Goal: Information Seeking & Learning: Learn about a topic

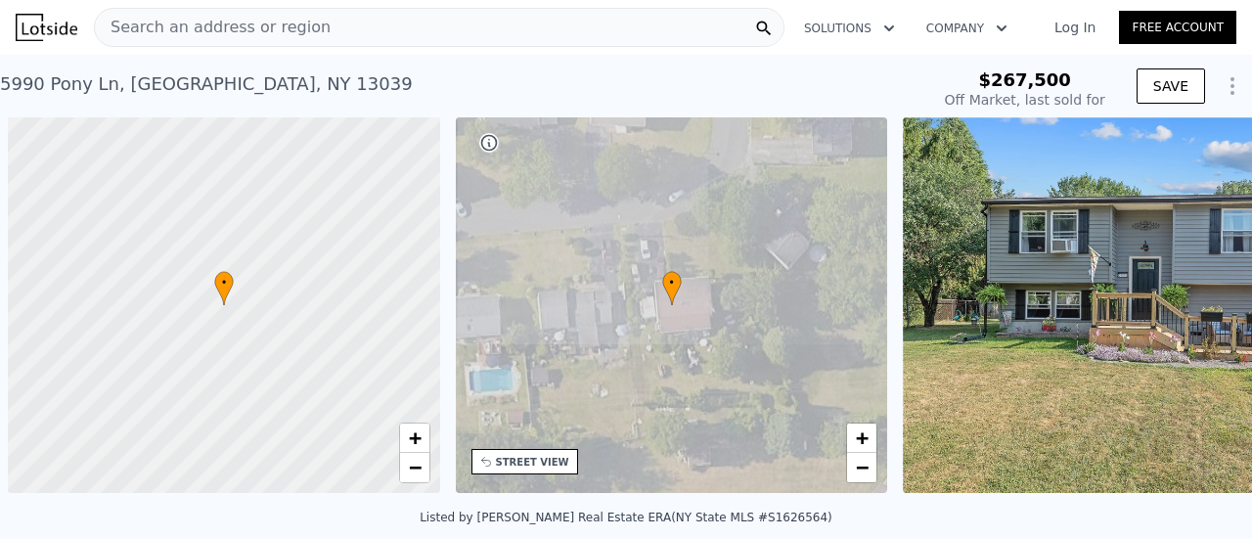
scroll to position [0, 8]
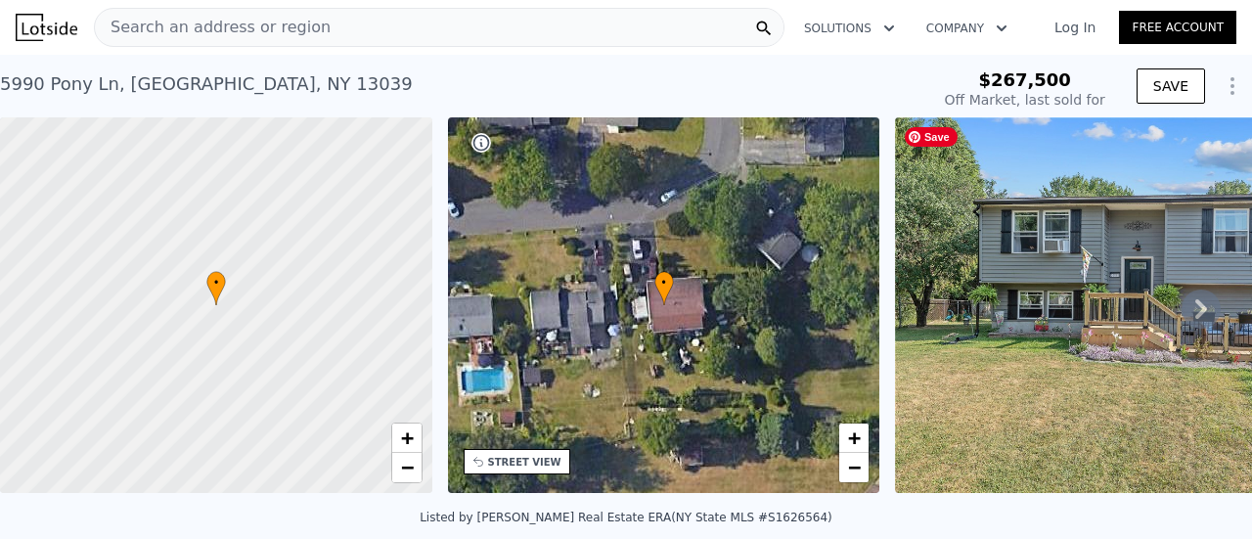
click at [1060, 283] on img at bounding box center [1176, 305] width 563 height 376
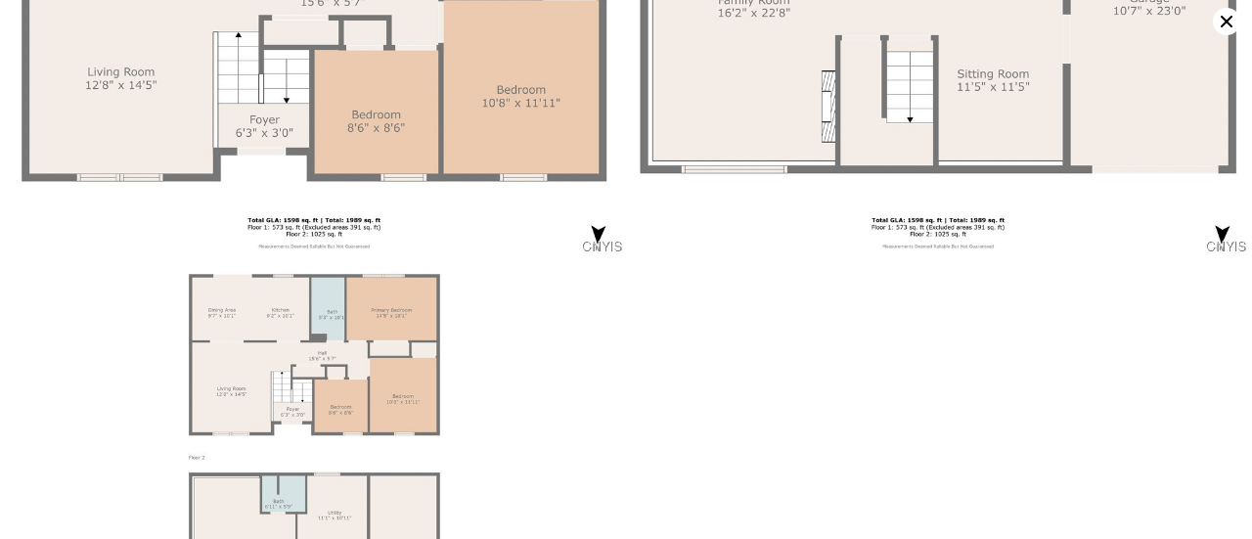
scroll to position [9244, 0]
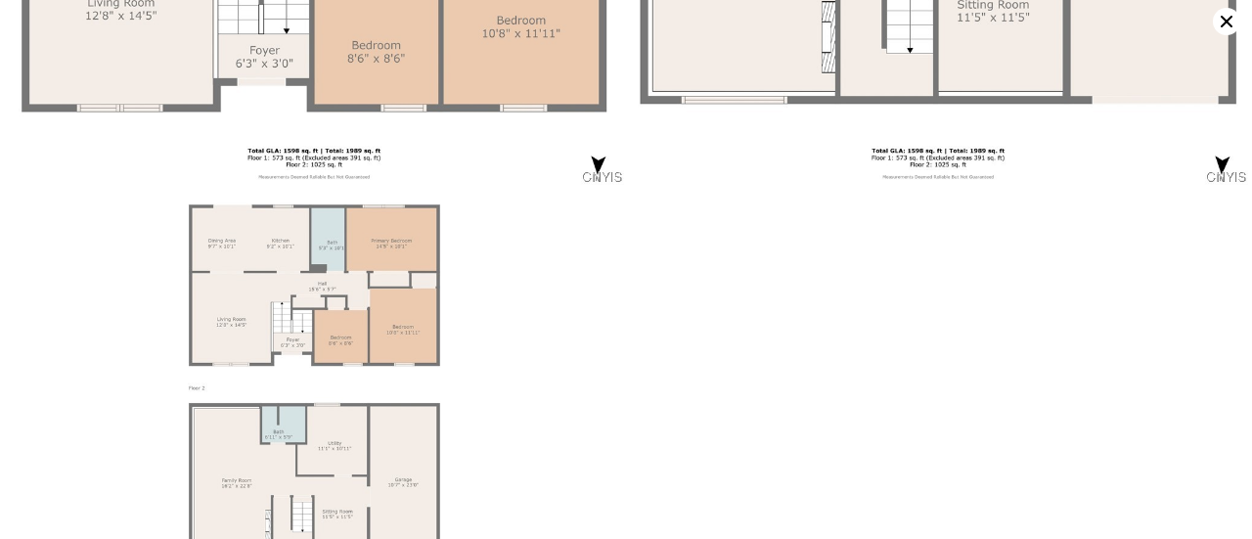
click at [1229, 26] on icon at bounding box center [1226, 21] width 27 height 27
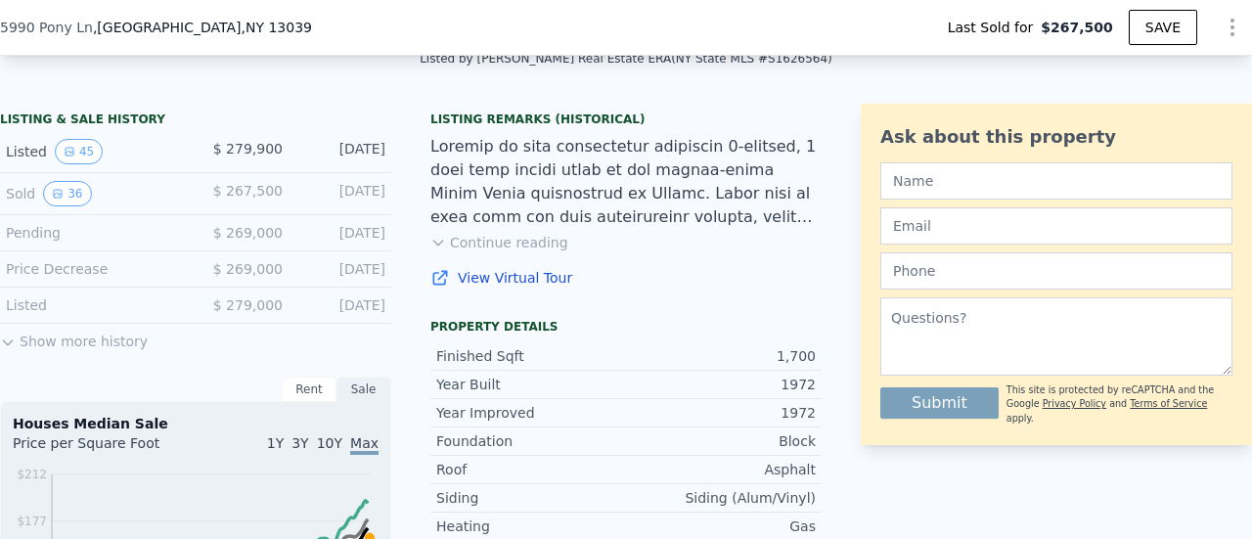
scroll to position [481, 0]
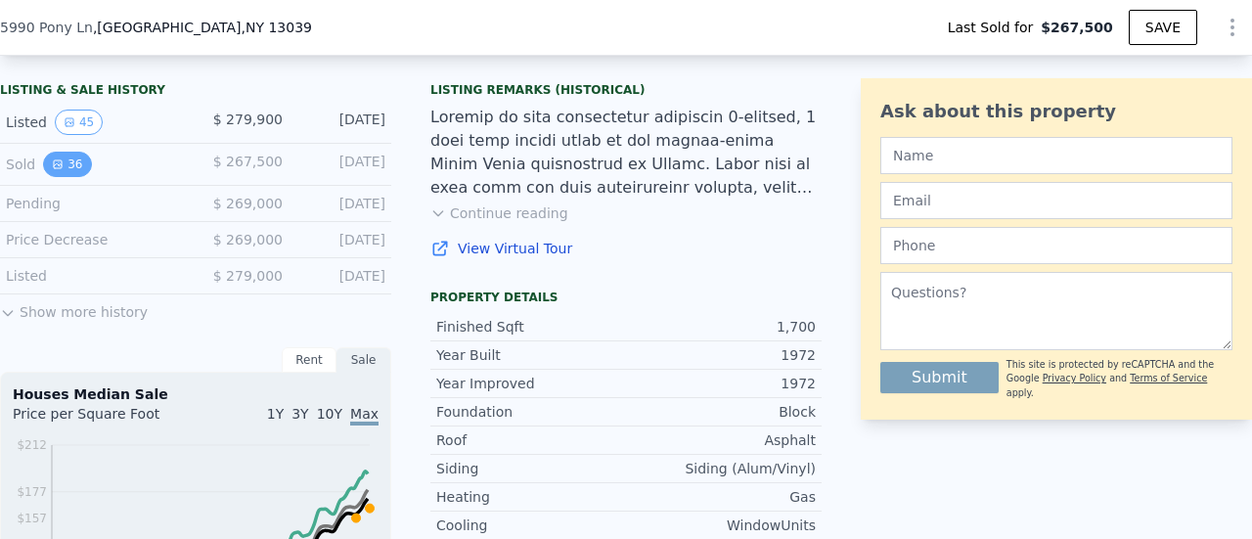
click at [56, 170] on icon "View historical data" at bounding box center [58, 164] width 12 height 12
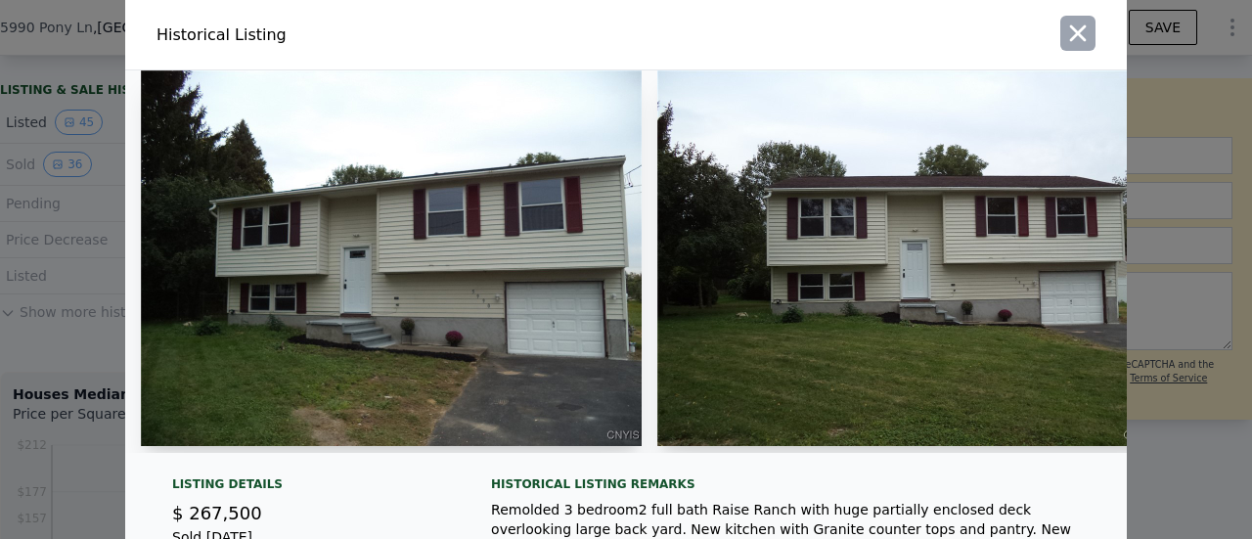
click at [1071, 44] on icon "button" at bounding box center [1077, 33] width 27 height 27
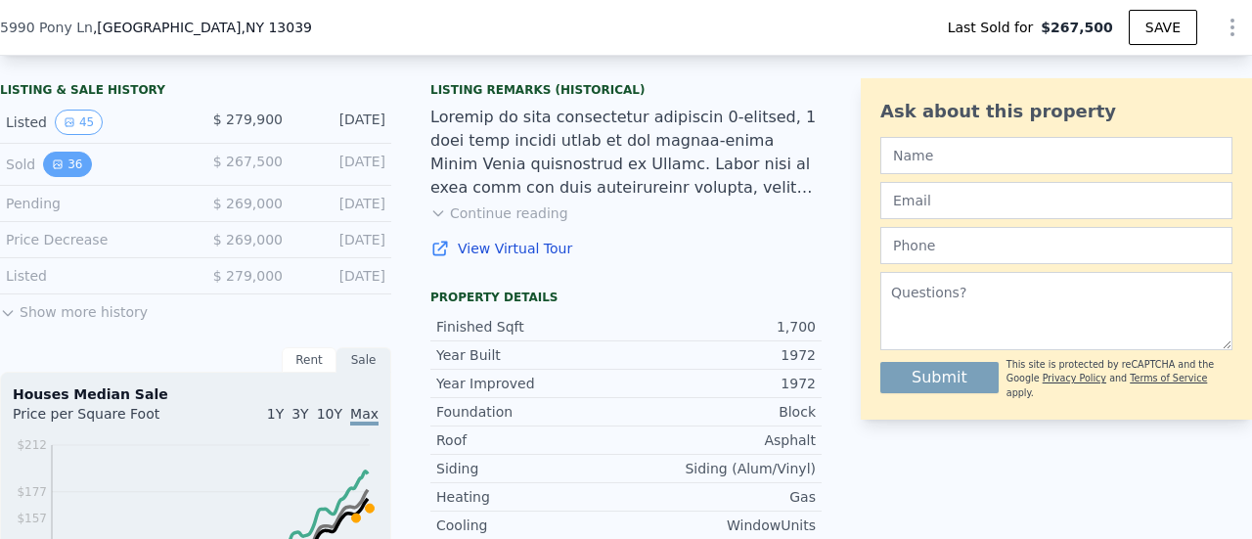
click at [44, 177] on button "36" at bounding box center [67, 164] width 48 height 25
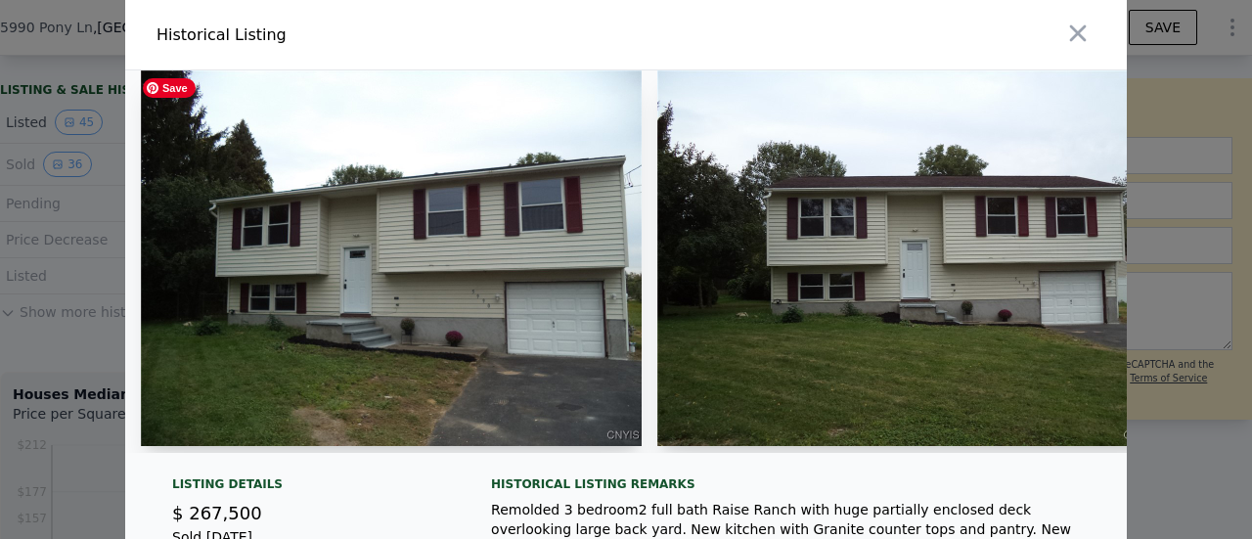
click at [485, 305] on img at bounding box center [391, 258] width 501 height 376
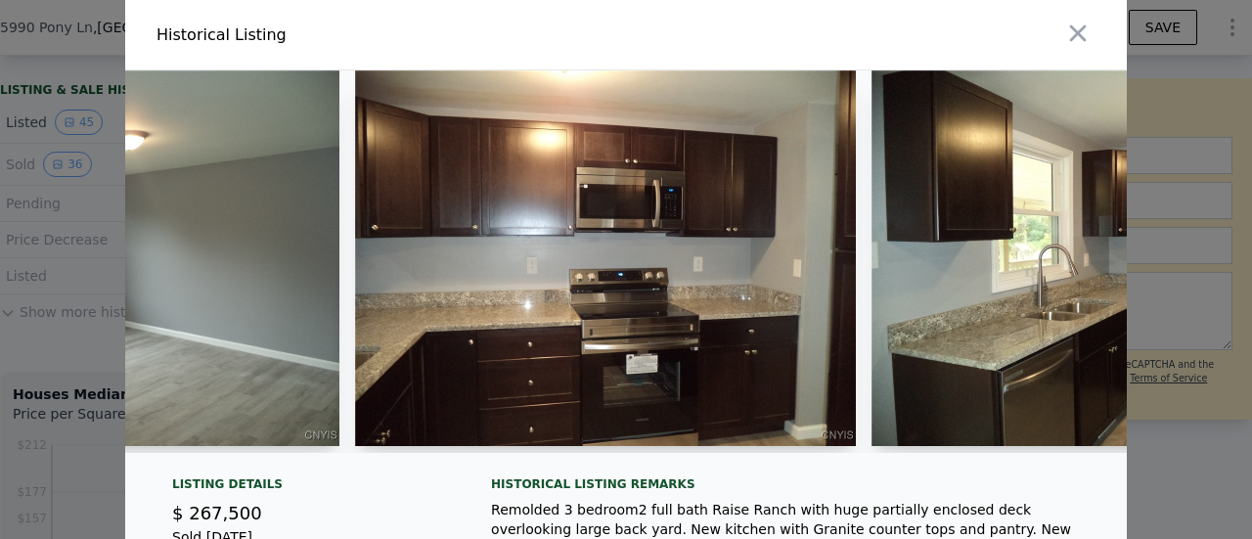
scroll to position [0, 3414]
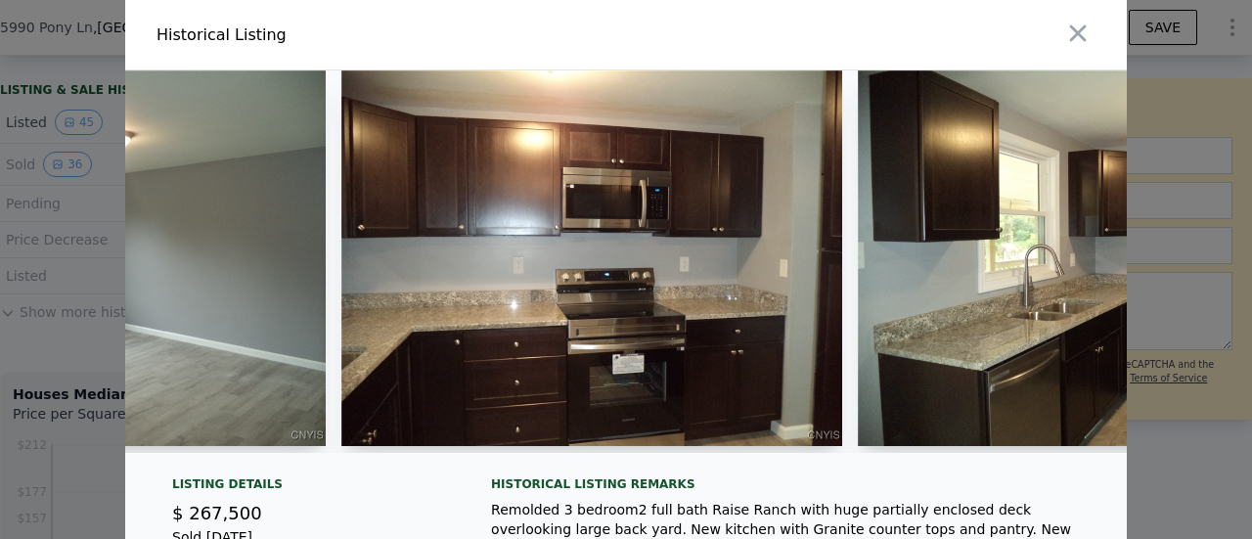
type input "$ 298,000"
type input "-$ 18,496"
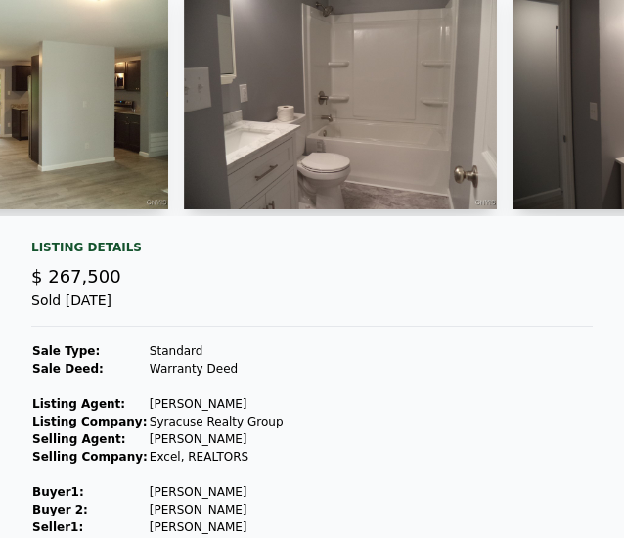
scroll to position [0, 0]
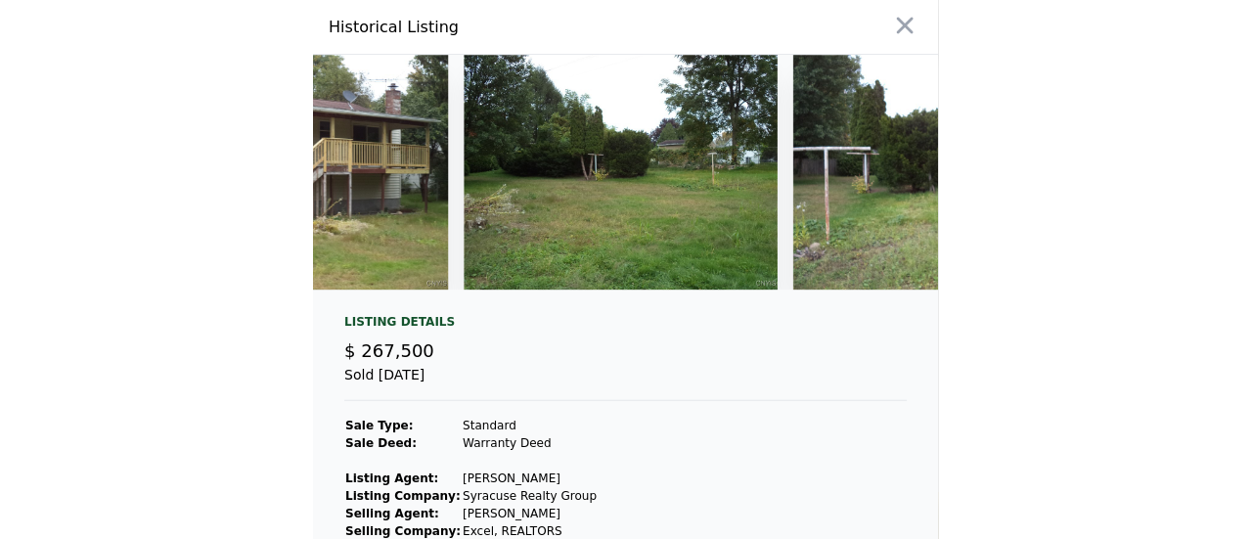
scroll to position [0, 11050]
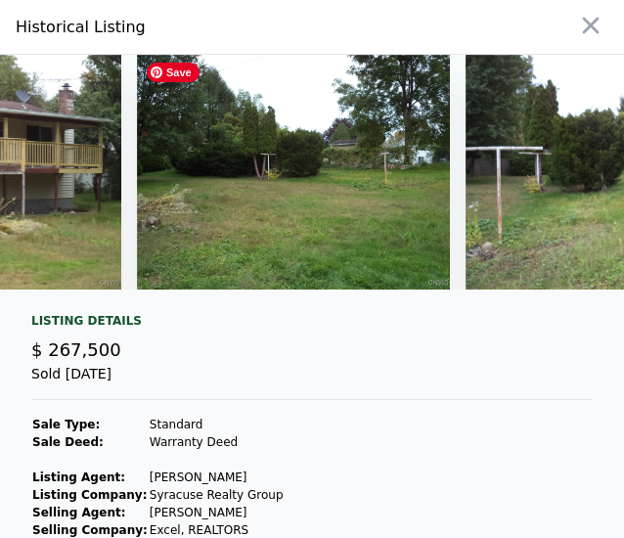
click at [348, 208] on img at bounding box center [293, 172] width 313 height 235
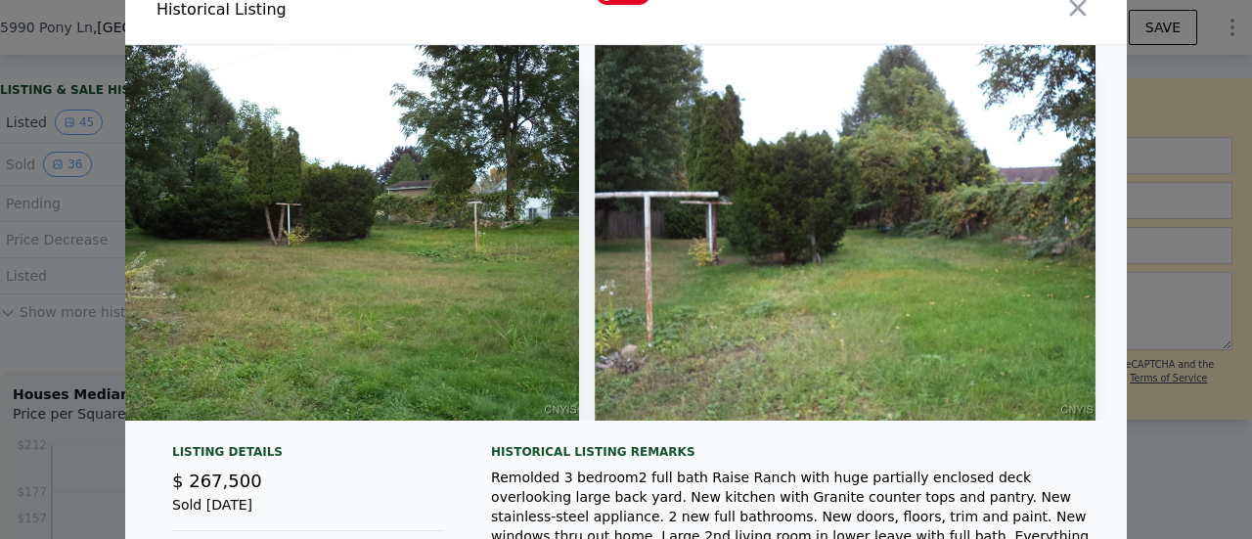
scroll to position [0, 0]
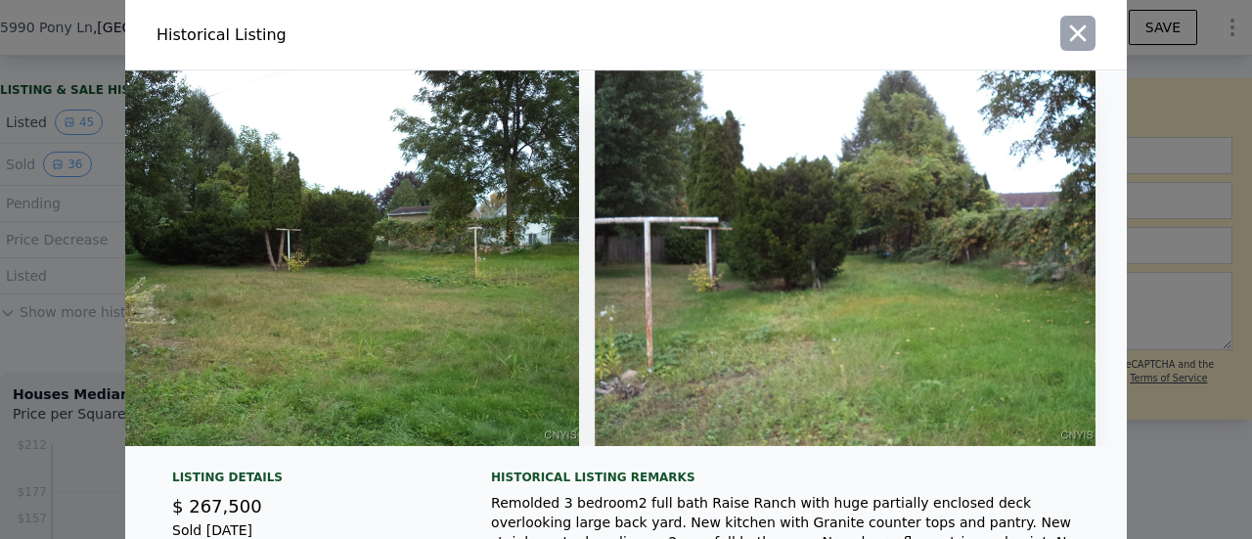
click at [1084, 26] on icon "button" at bounding box center [1077, 33] width 27 height 27
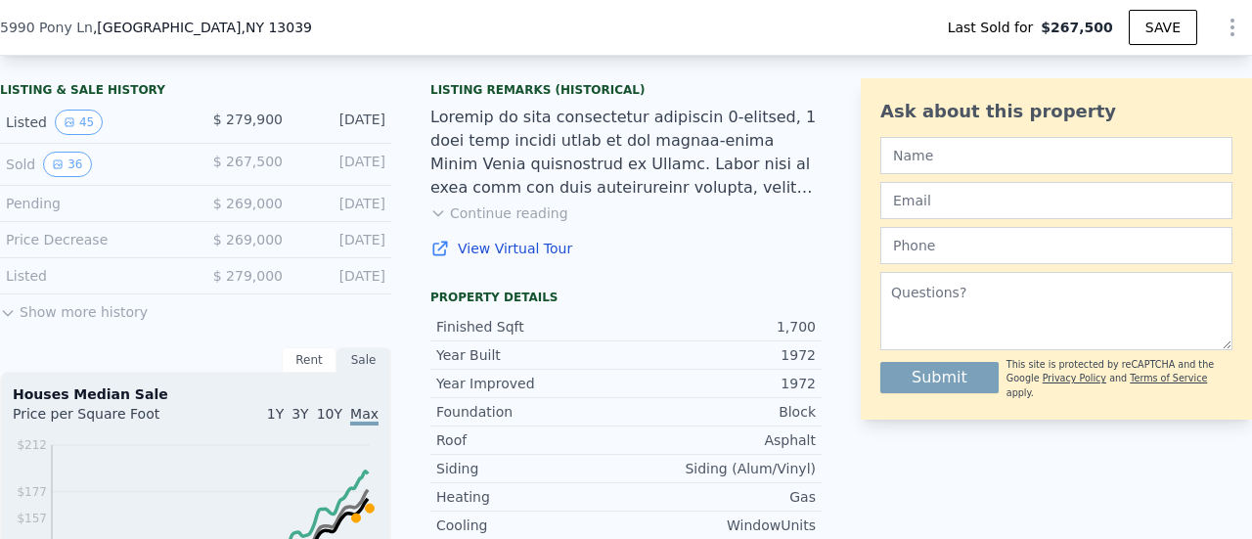
click at [43, 322] on button "Show more history" at bounding box center [74, 307] width 148 height 27
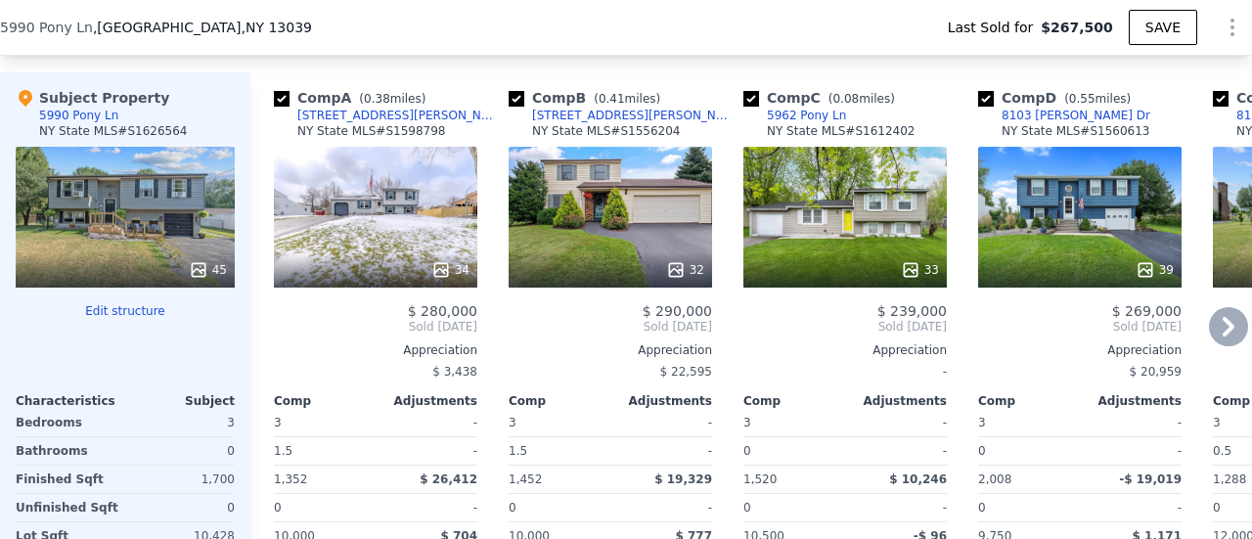
scroll to position [2151, 0]
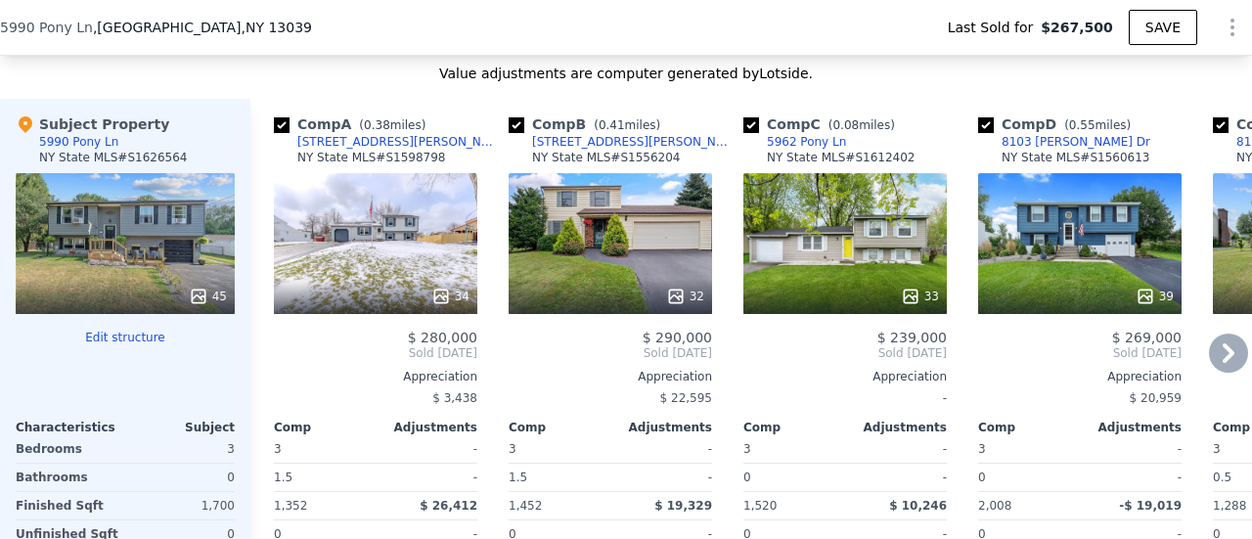
click at [1095, 238] on div "39" at bounding box center [1079, 243] width 203 height 141
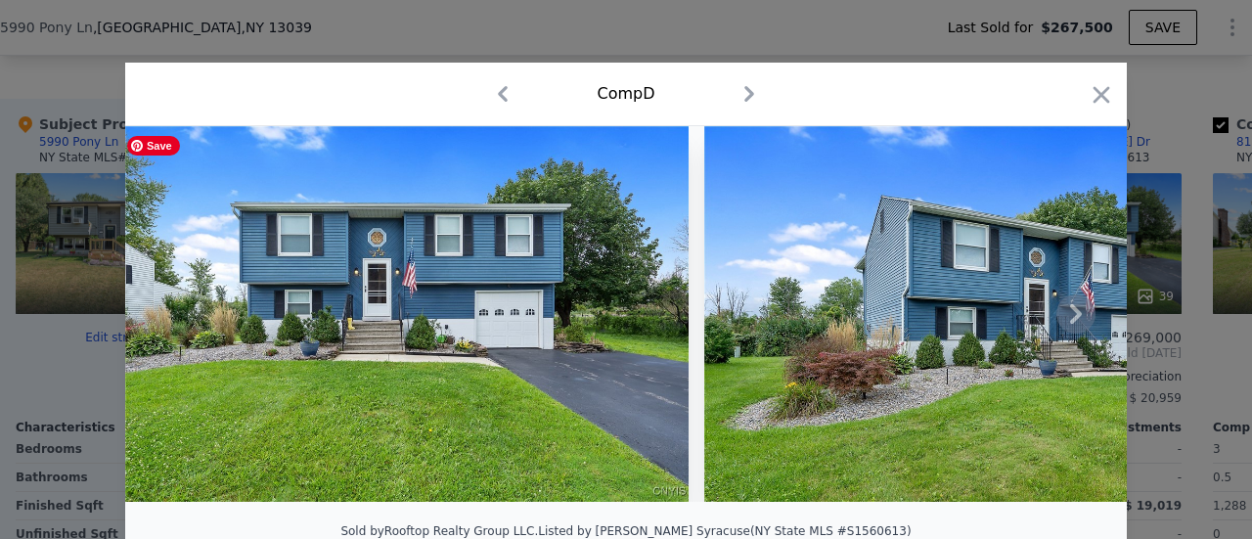
click at [382, 390] on img at bounding box center [406, 314] width 563 height 376
click at [1072, 329] on icon at bounding box center [1075, 313] width 39 height 39
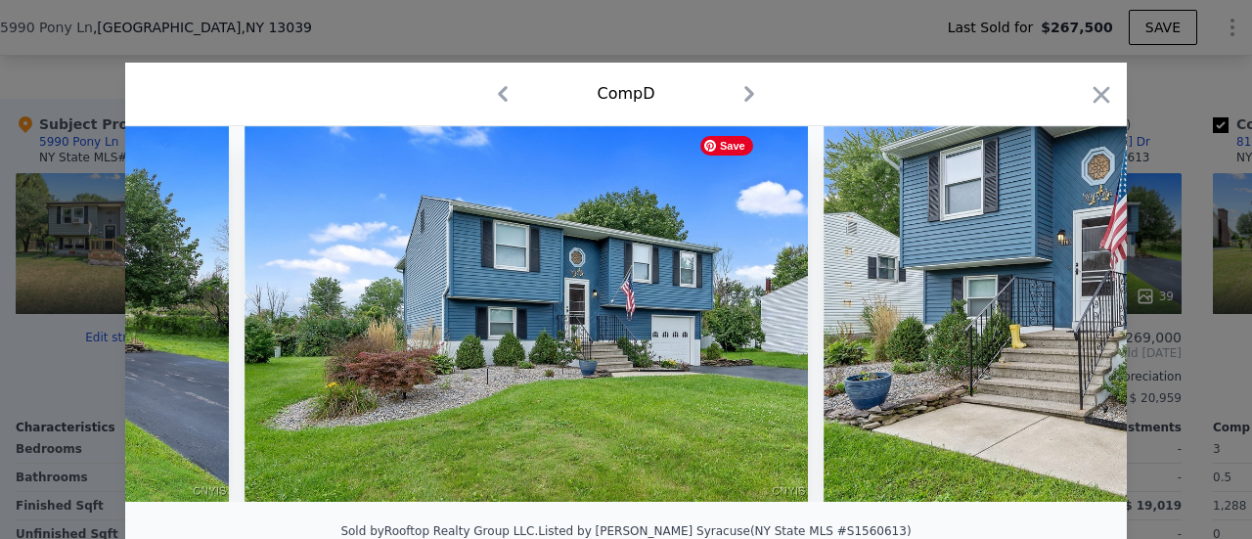
scroll to position [0, 469]
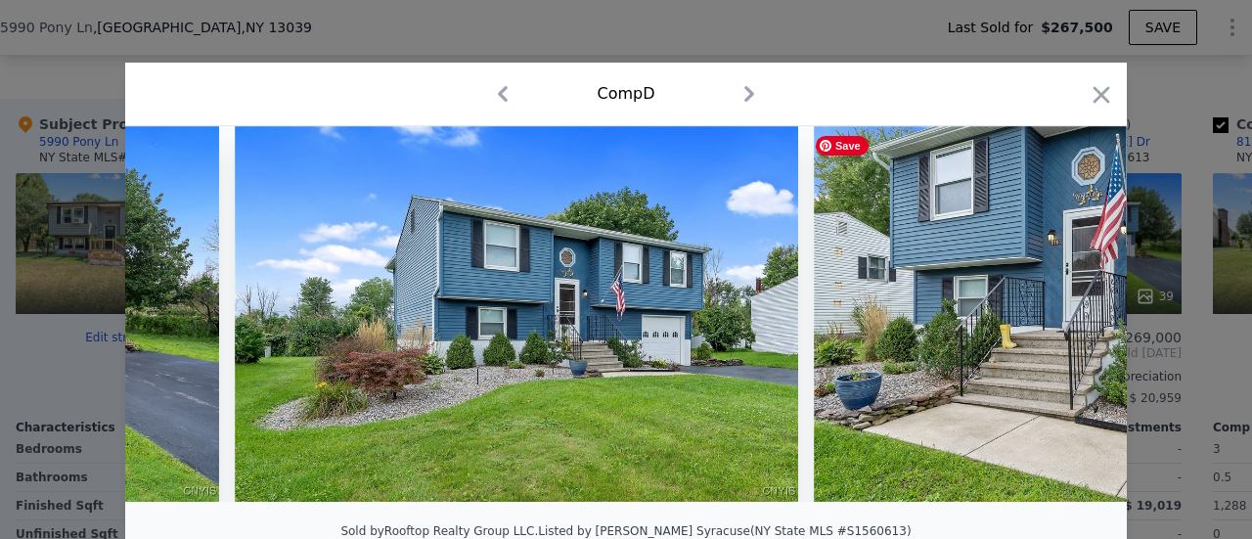
click at [1072, 329] on img at bounding box center [1095, 314] width 563 height 376
click at [1070, 324] on icon at bounding box center [1076, 314] width 12 height 20
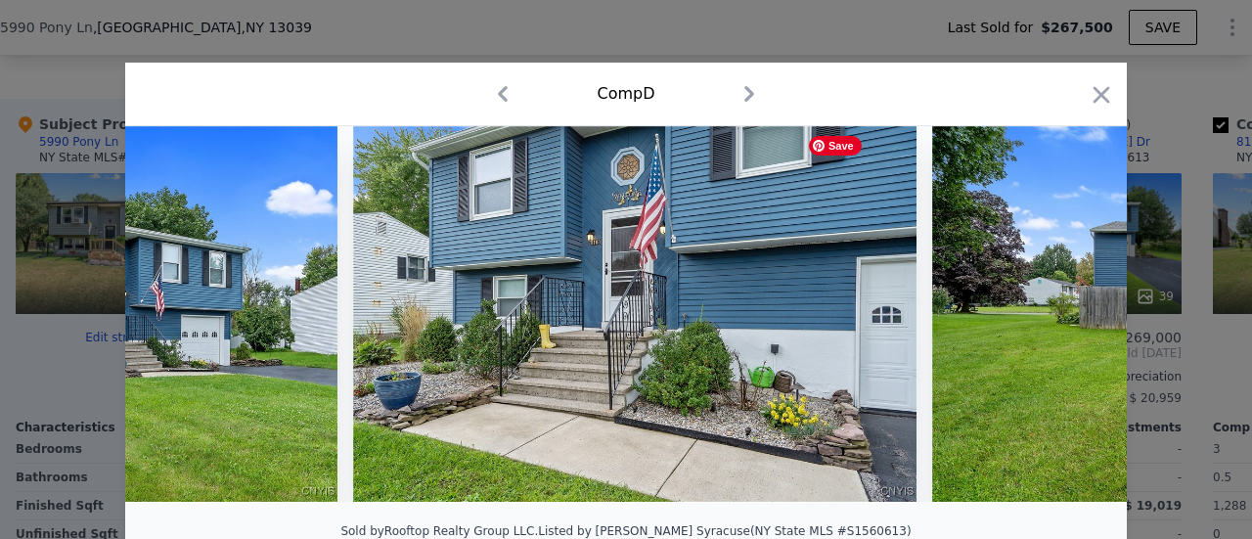
scroll to position [0, 939]
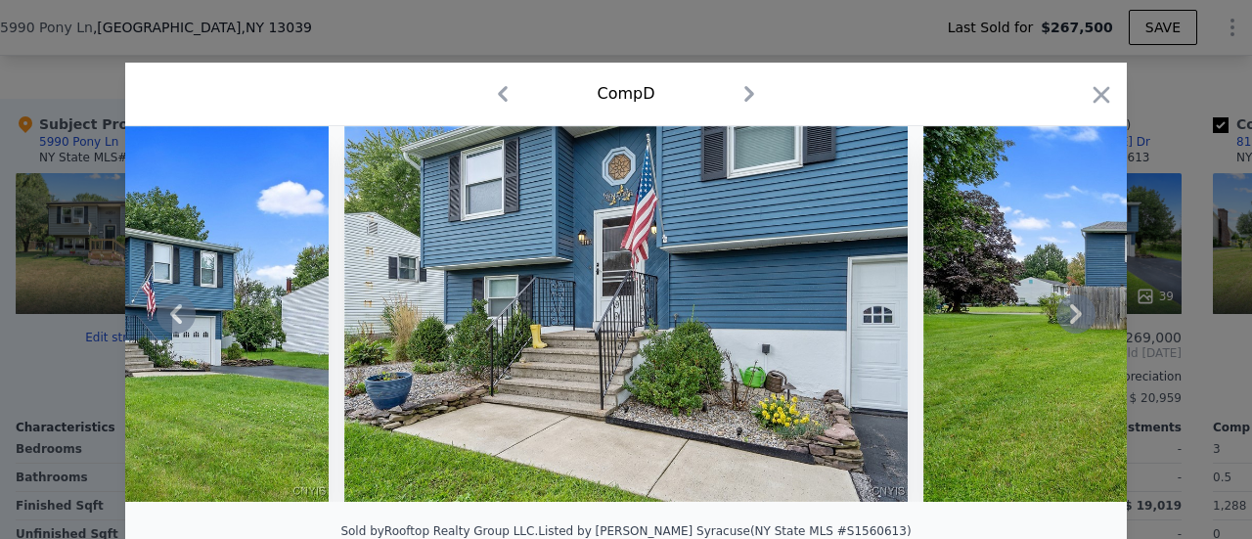
click at [1070, 313] on icon at bounding box center [1075, 313] width 39 height 39
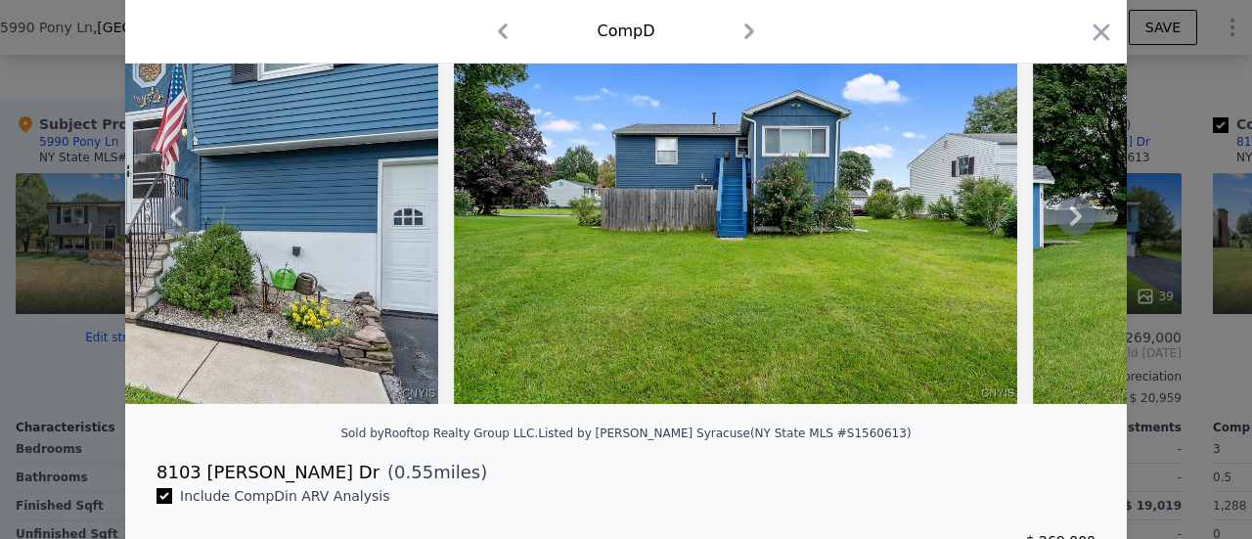
scroll to position [0, 0]
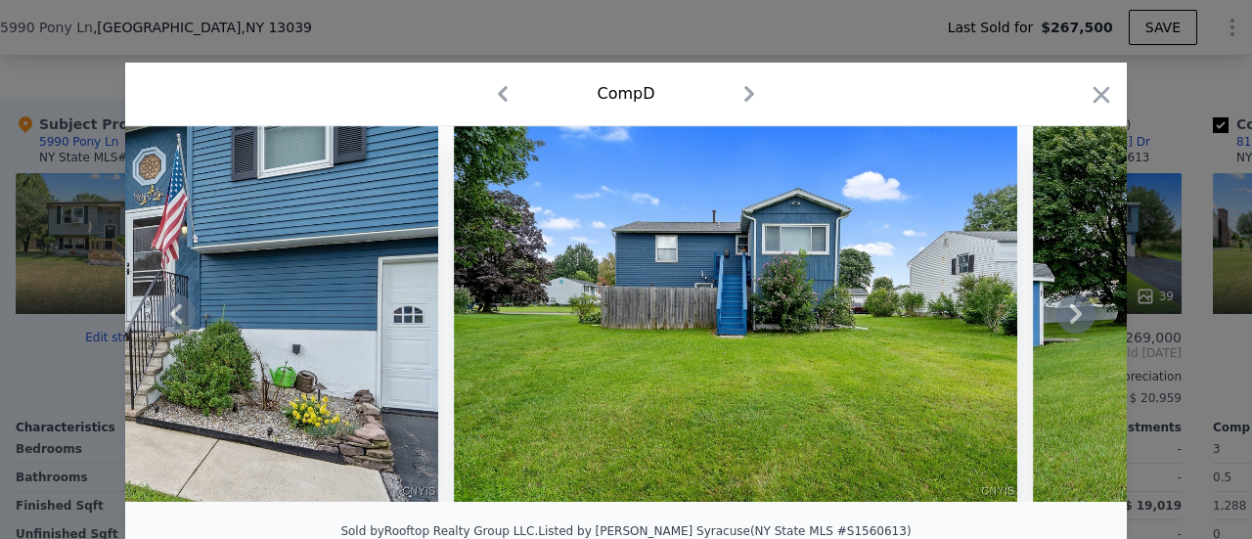
click at [1070, 318] on icon at bounding box center [1076, 314] width 12 height 20
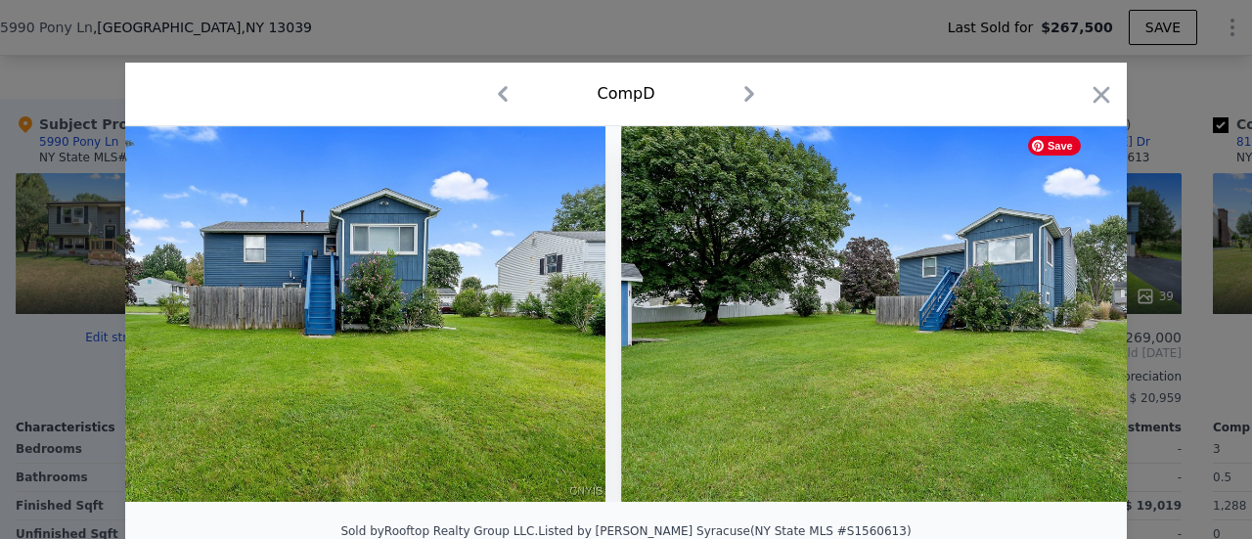
scroll to position [0, 1878]
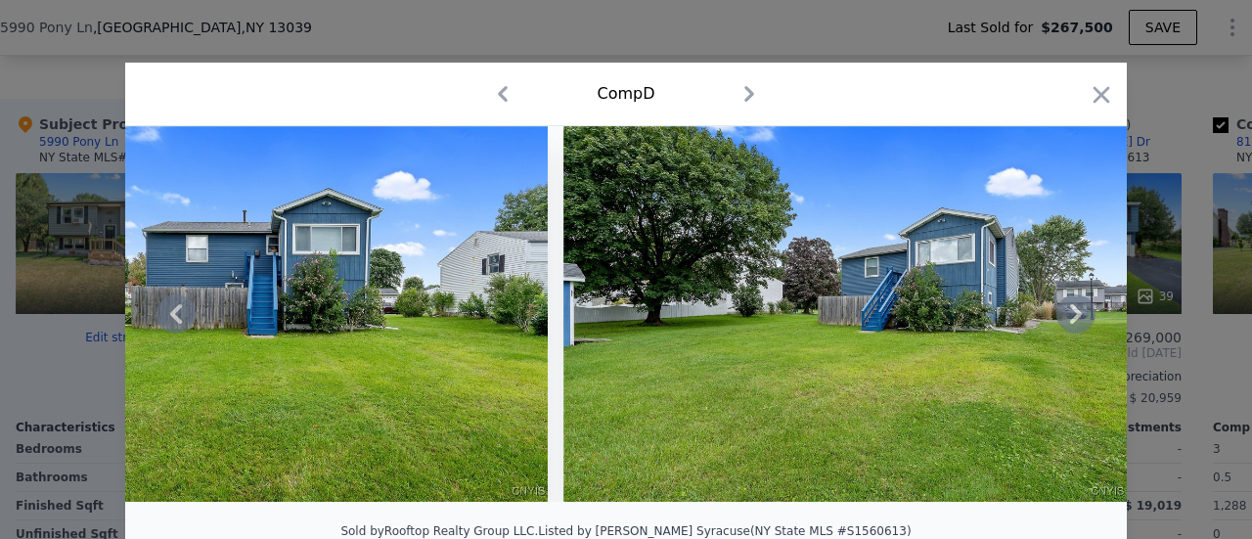
click at [1064, 324] on icon at bounding box center [1075, 313] width 39 height 39
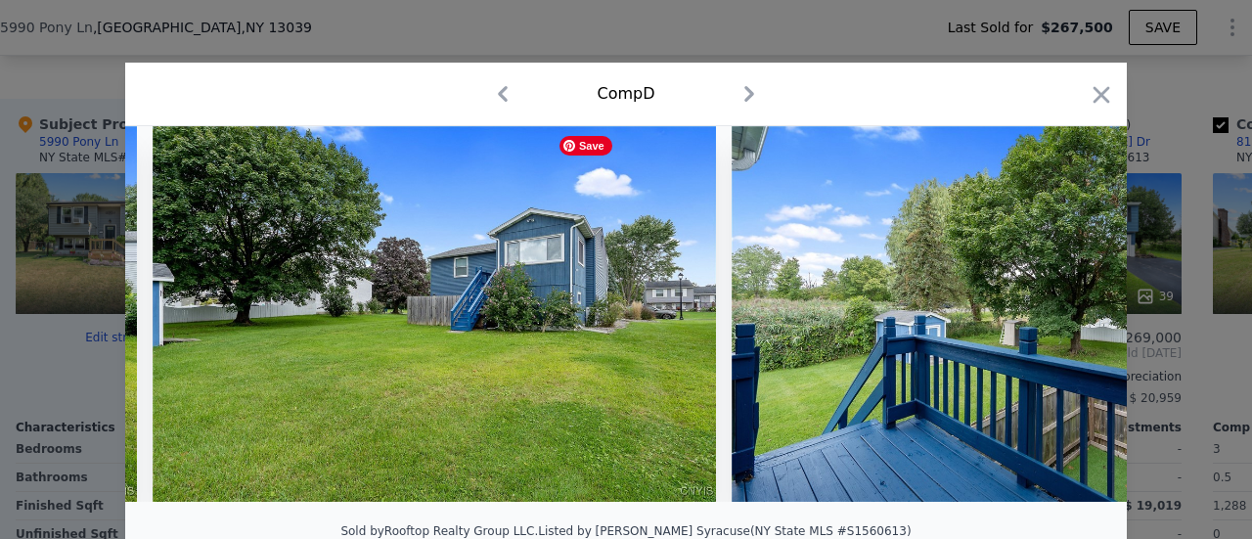
scroll to position [0, 2347]
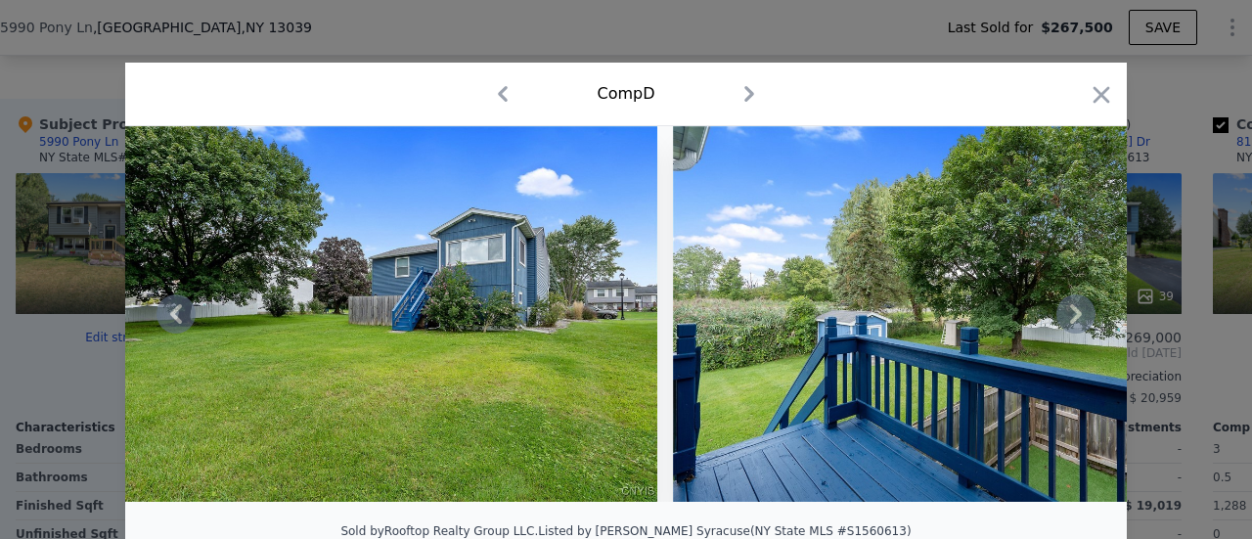
click at [1070, 316] on icon at bounding box center [1076, 314] width 12 height 20
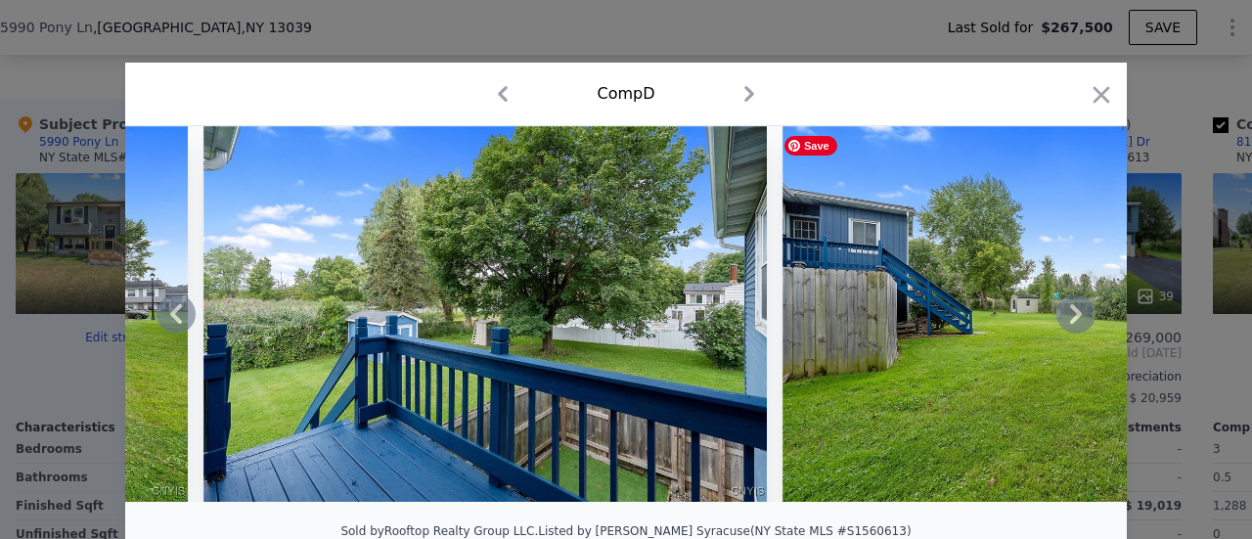
click at [1070, 316] on icon at bounding box center [1076, 314] width 12 height 20
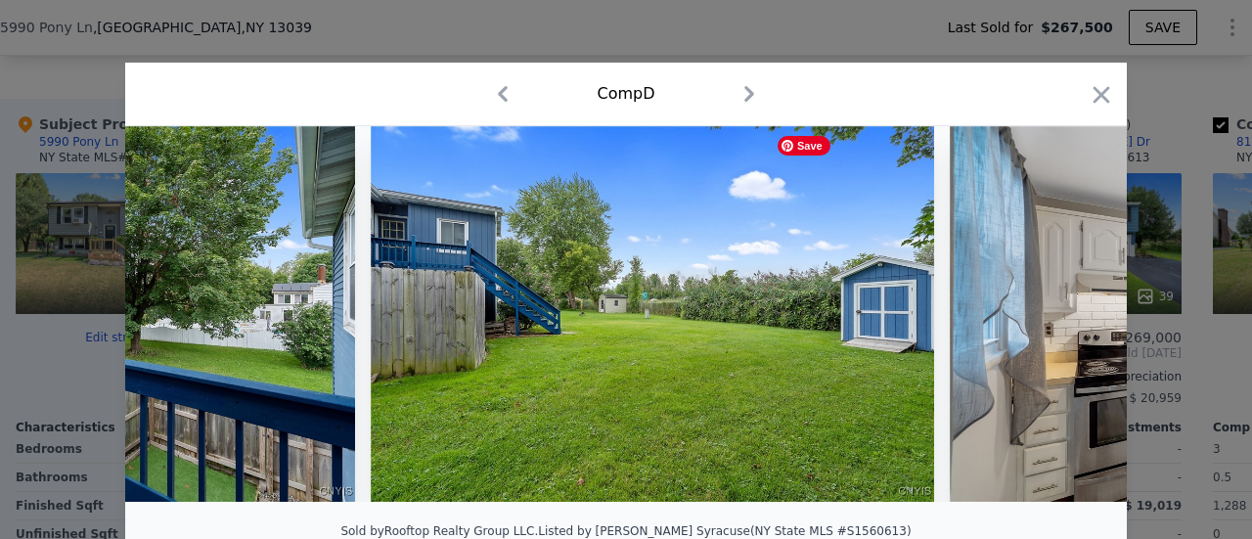
scroll to position [0, 3286]
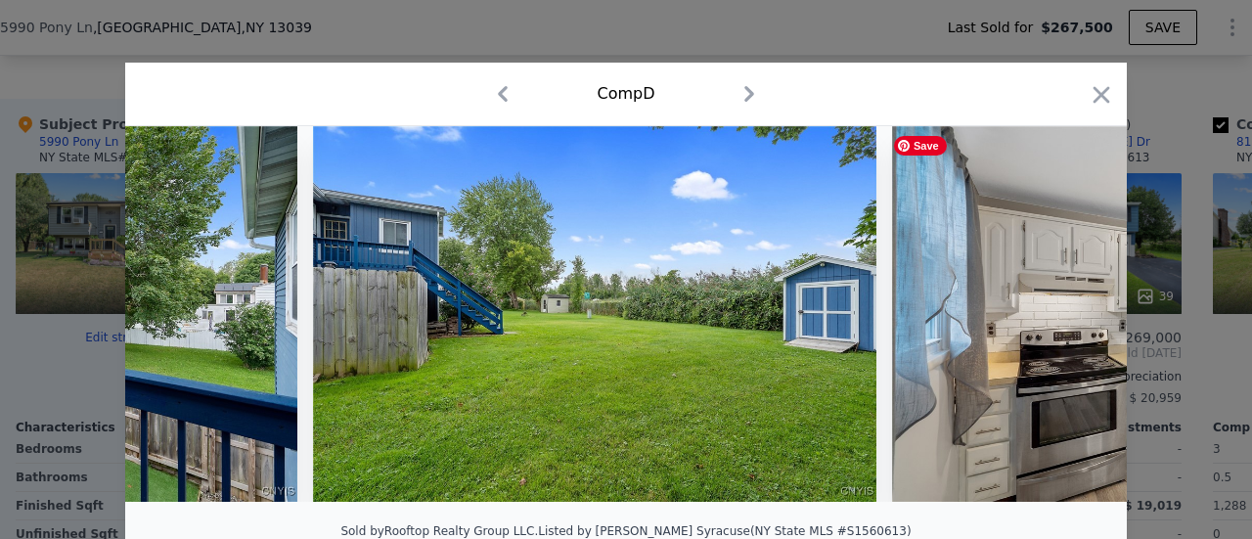
click at [1069, 316] on div at bounding box center [625, 314] width 1001 height 376
click at [1056, 329] on icon at bounding box center [1075, 313] width 39 height 39
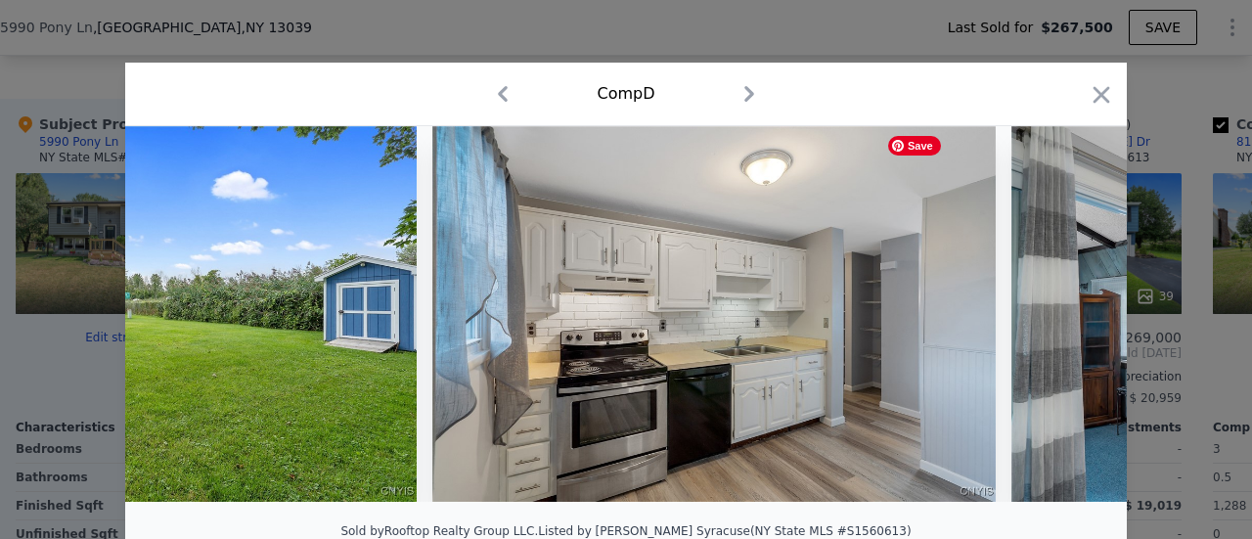
scroll to position [0, 3755]
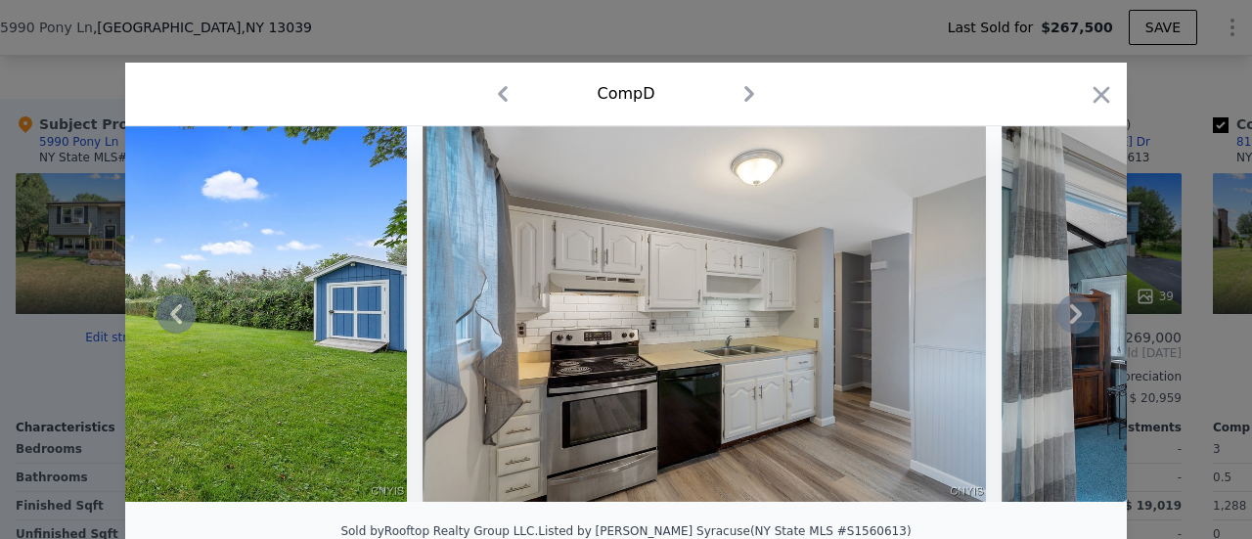
click at [1073, 322] on icon at bounding box center [1076, 314] width 12 height 20
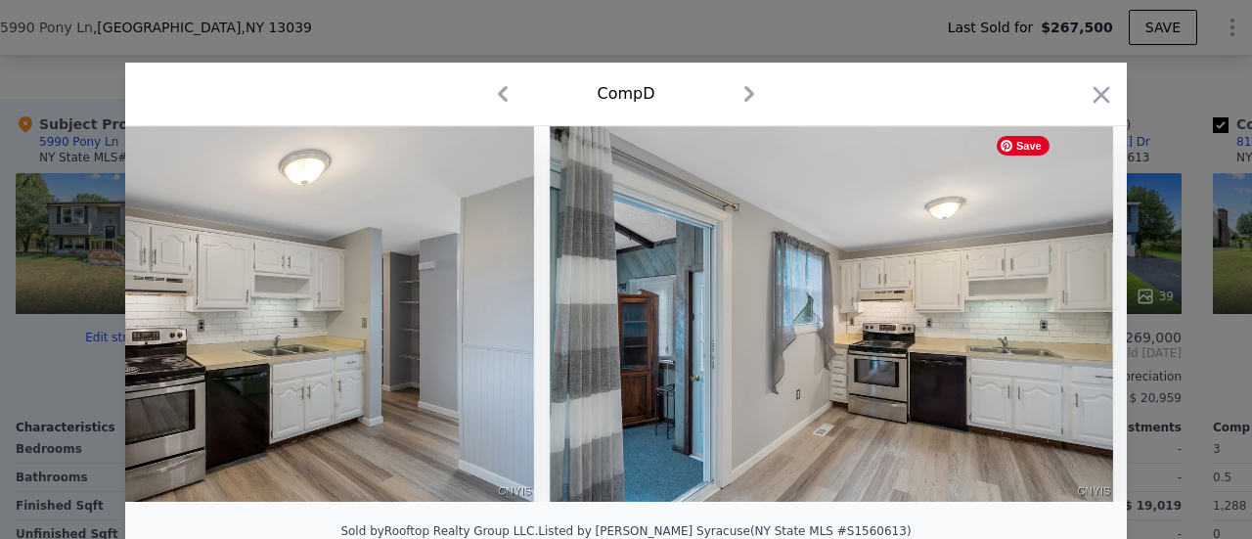
scroll to position [0, 4225]
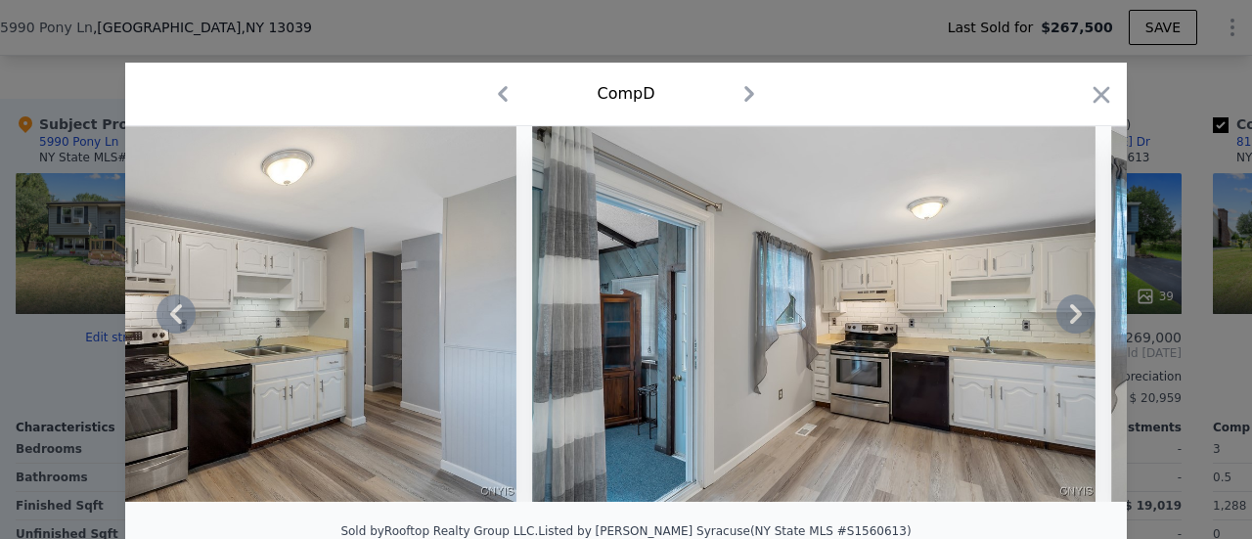
click at [1067, 330] on icon at bounding box center [1075, 313] width 39 height 39
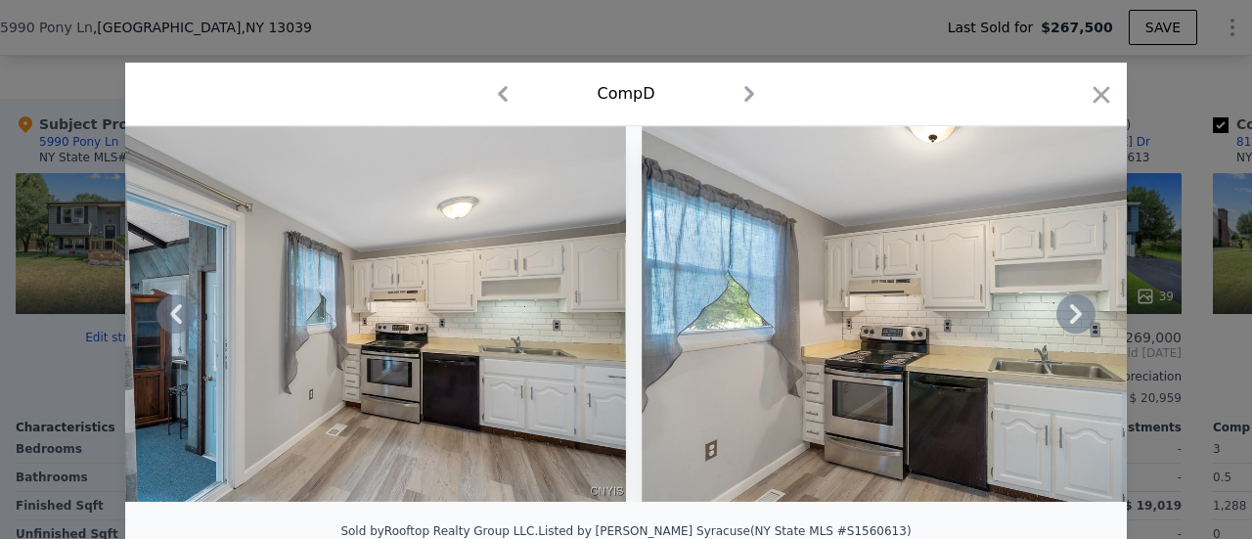
click at [1071, 316] on icon at bounding box center [1075, 313] width 39 height 39
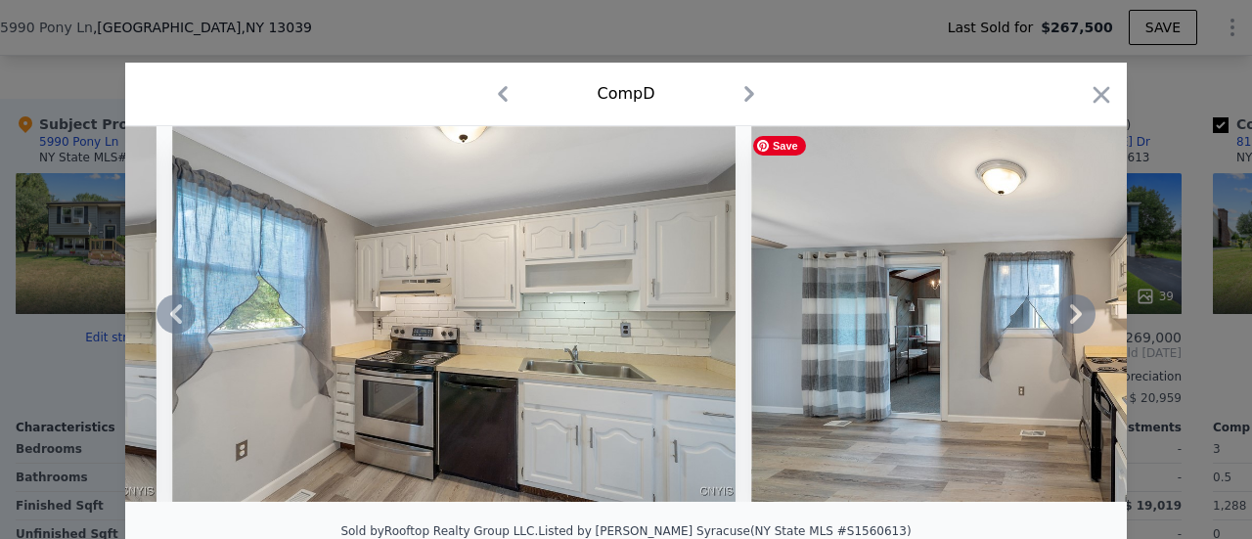
click at [1071, 316] on icon at bounding box center [1075, 313] width 39 height 39
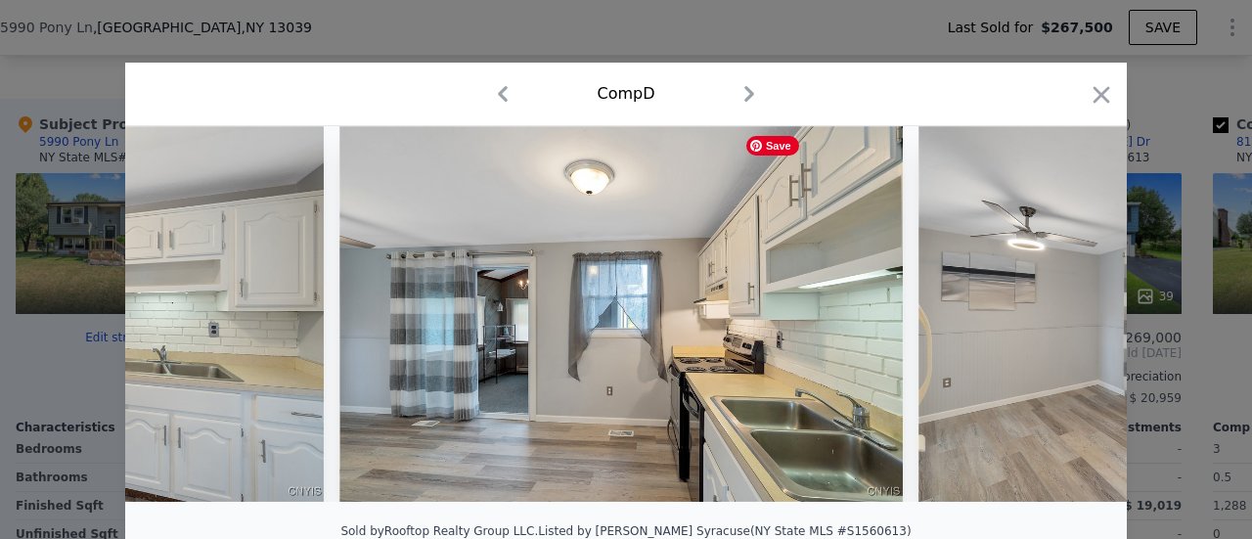
scroll to position [0, 5633]
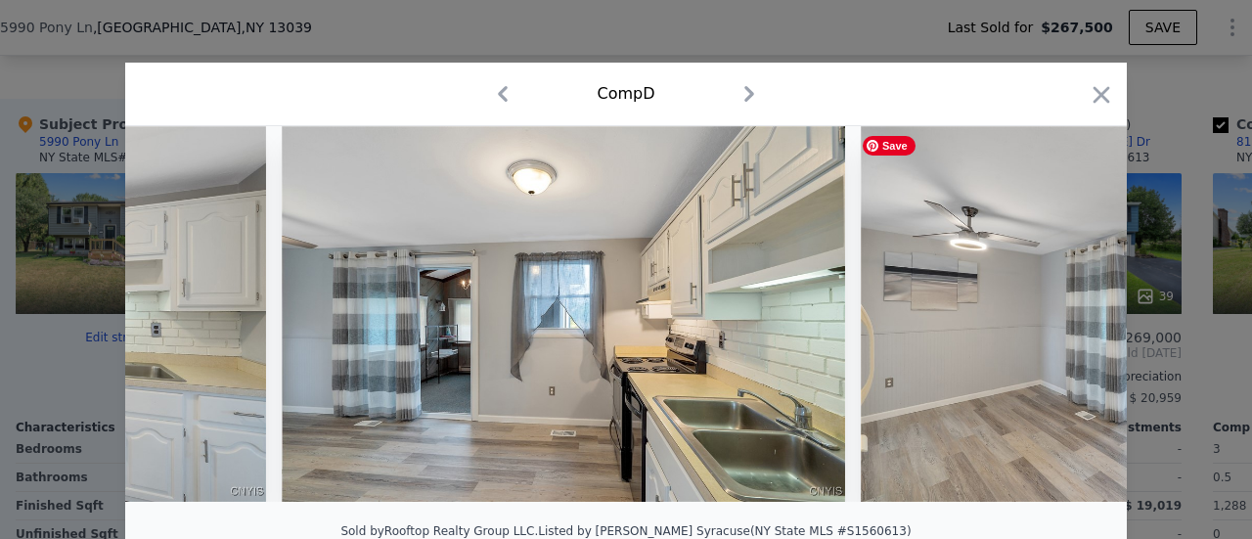
click at [1071, 316] on img at bounding box center [1142, 314] width 563 height 376
click at [1071, 316] on icon at bounding box center [1075, 313] width 39 height 39
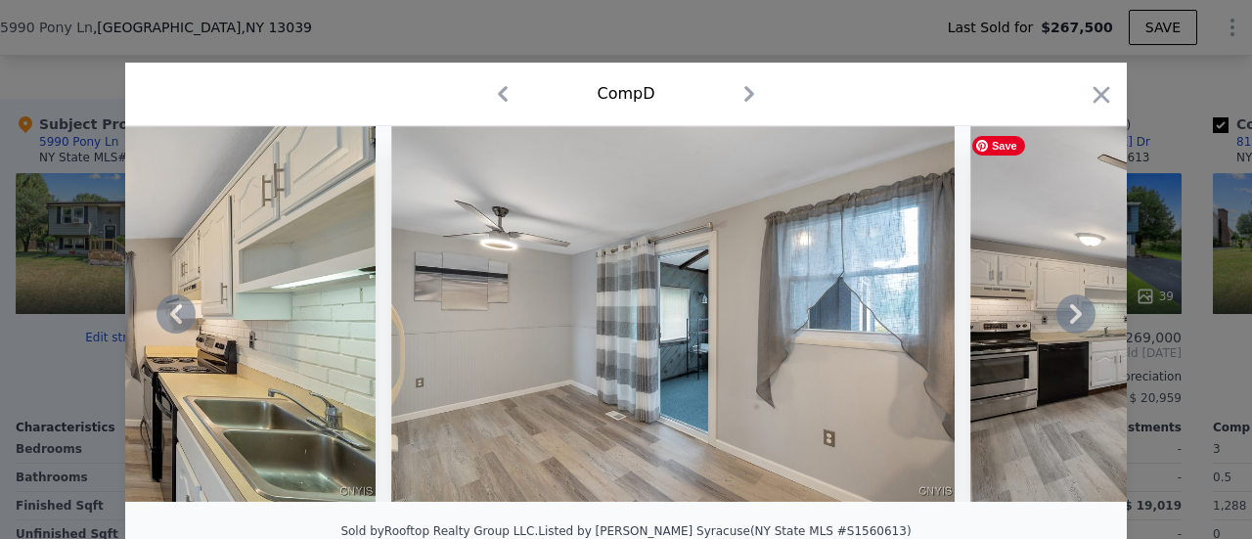
click at [1071, 316] on icon at bounding box center [1075, 313] width 39 height 39
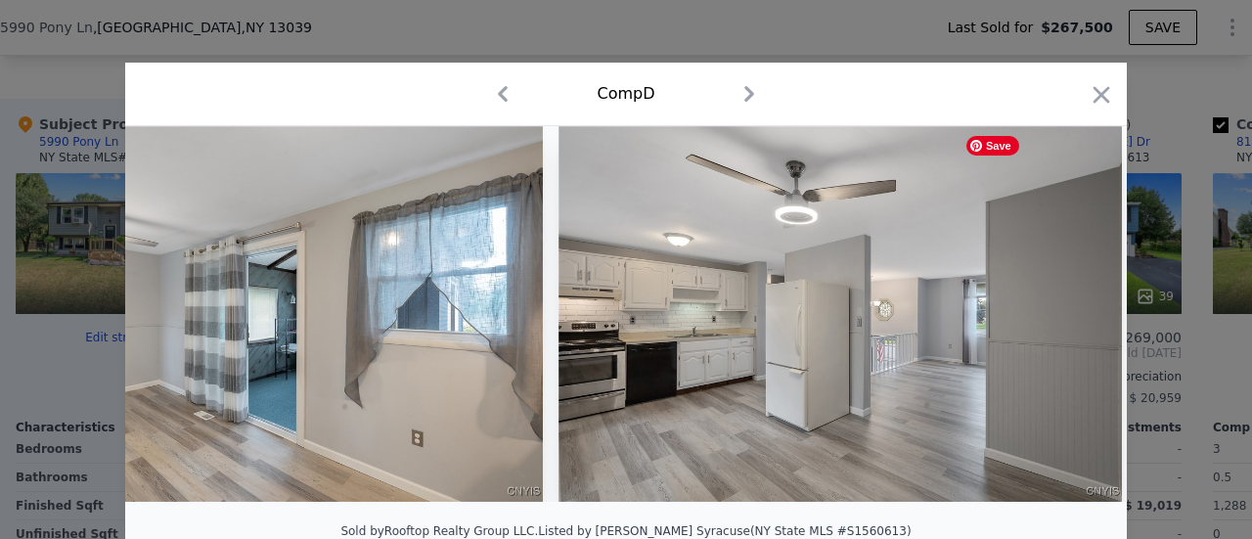
scroll to position [0, 6572]
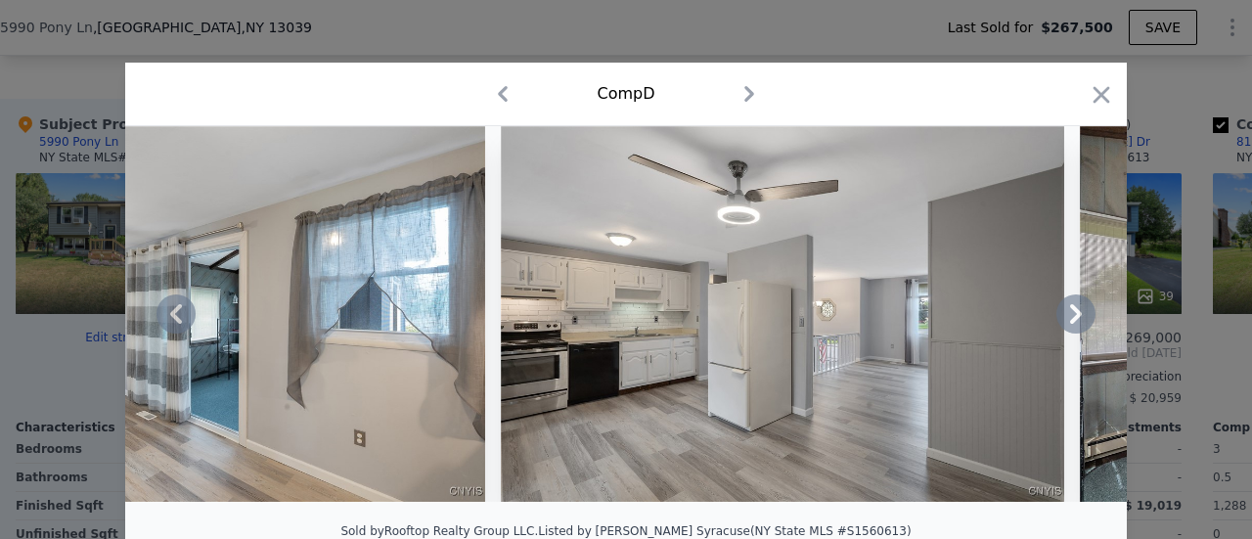
click at [1069, 313] on icon at bounding box center [1075, 313] width 39 height 39
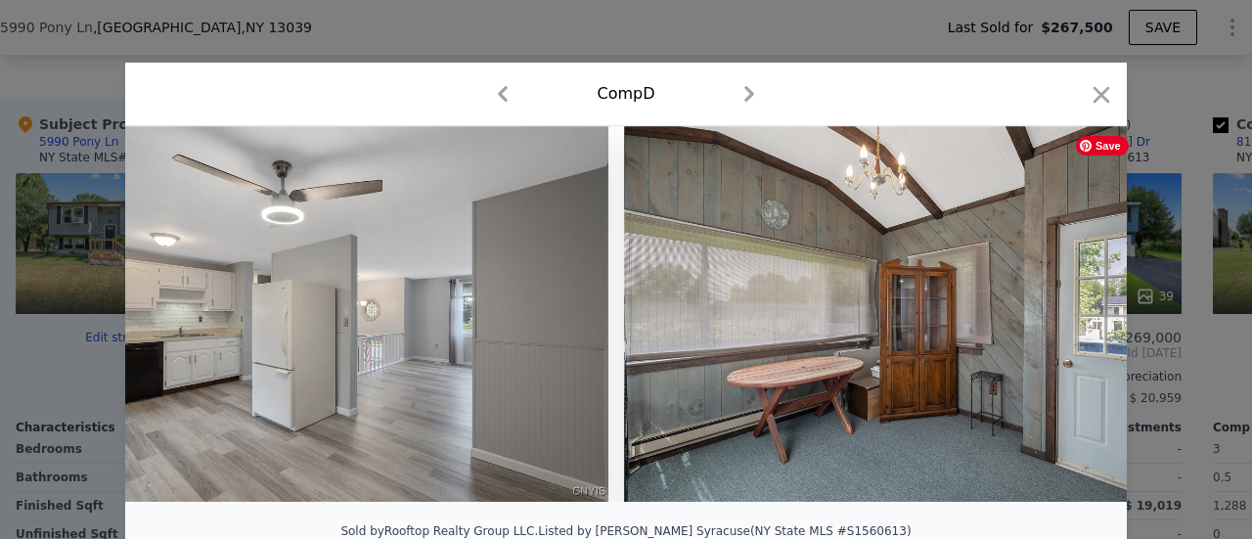
scroll to position [0, 7041]
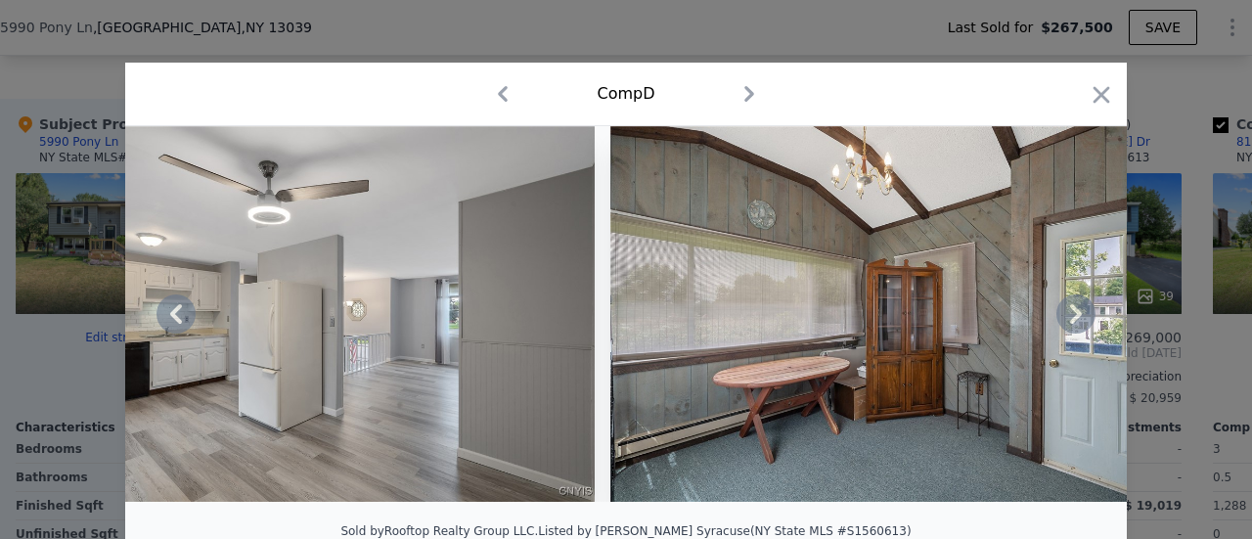
click at [1080, 316] on icon at bounding box center [1075, 313] width 39 height 39
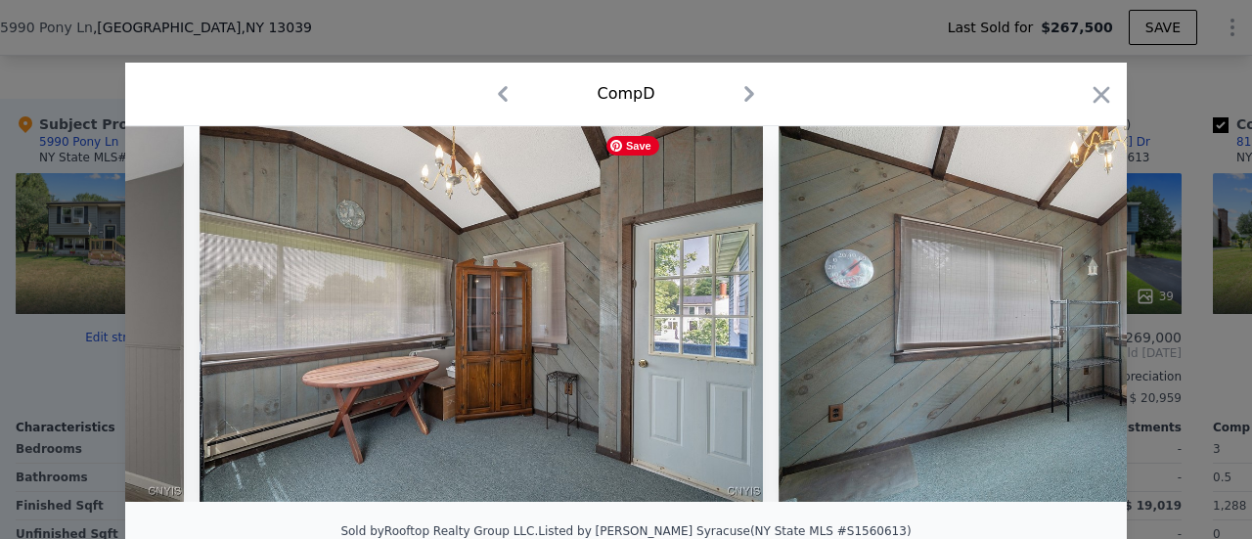
scroll to position [0, 7510]
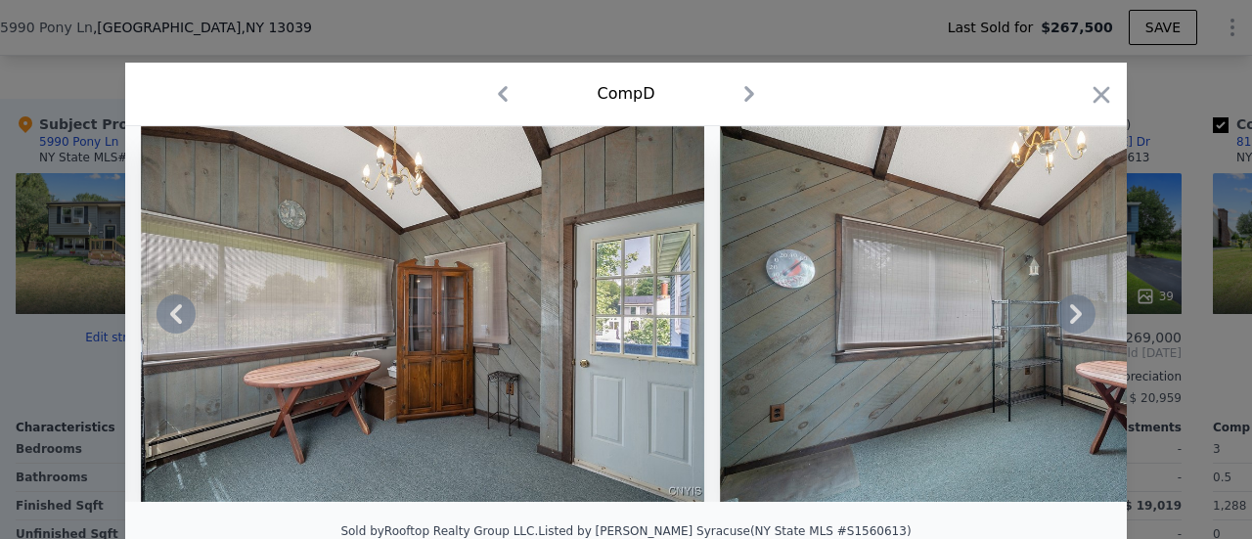
click at [1080, 316] on icon at bounding box center [1075, 313] width 39 height 39
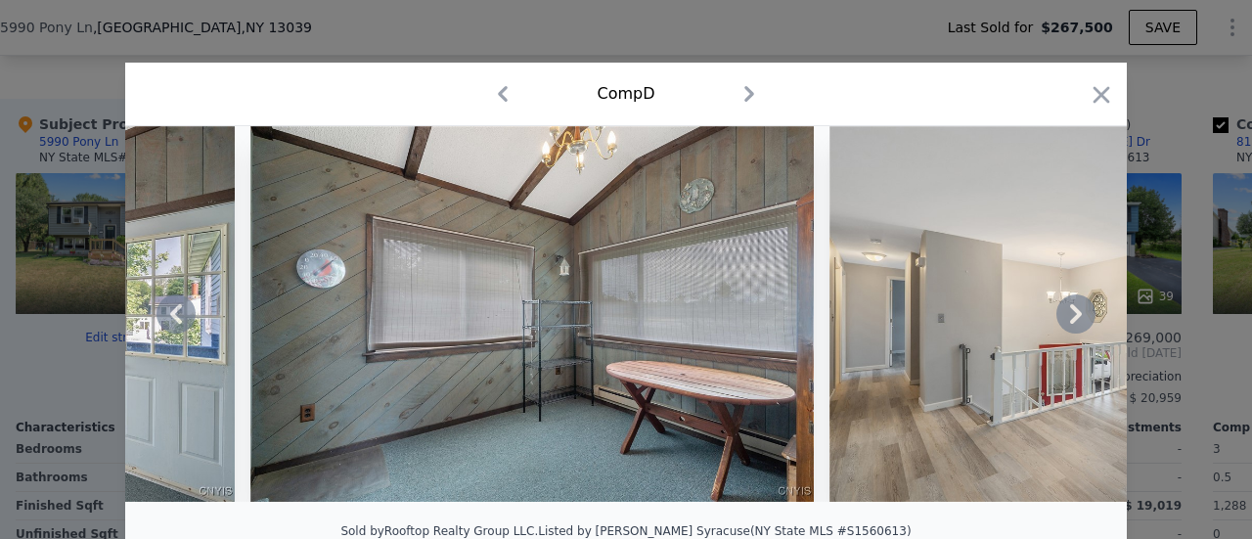
click at [1080, 316] on icon at bounding box center [1075, 313] width 39 height 39
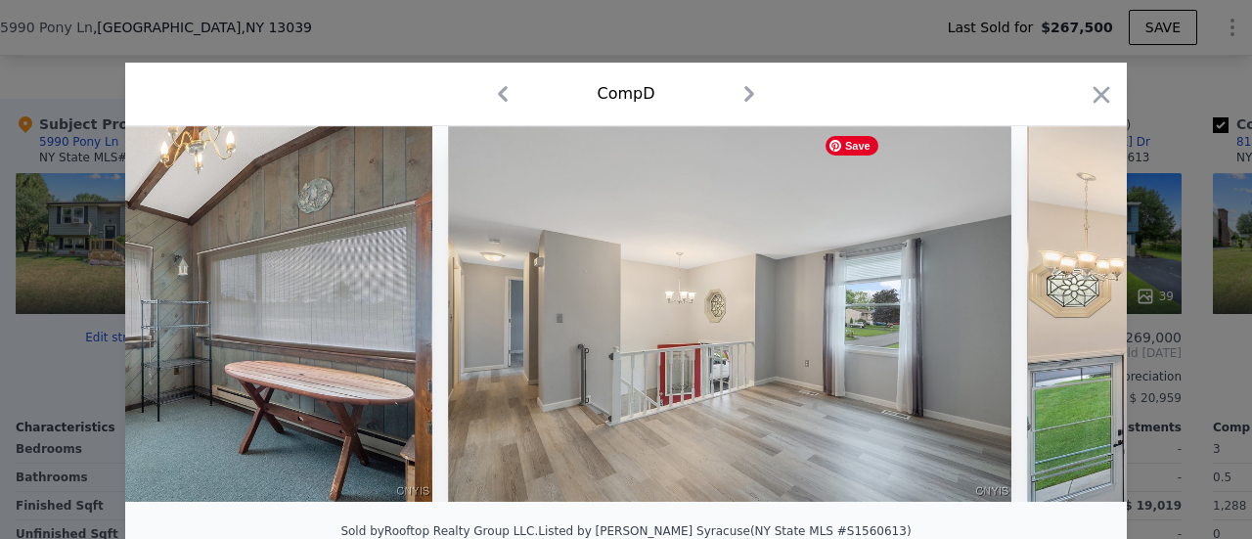
scroll to position [0, 8449]
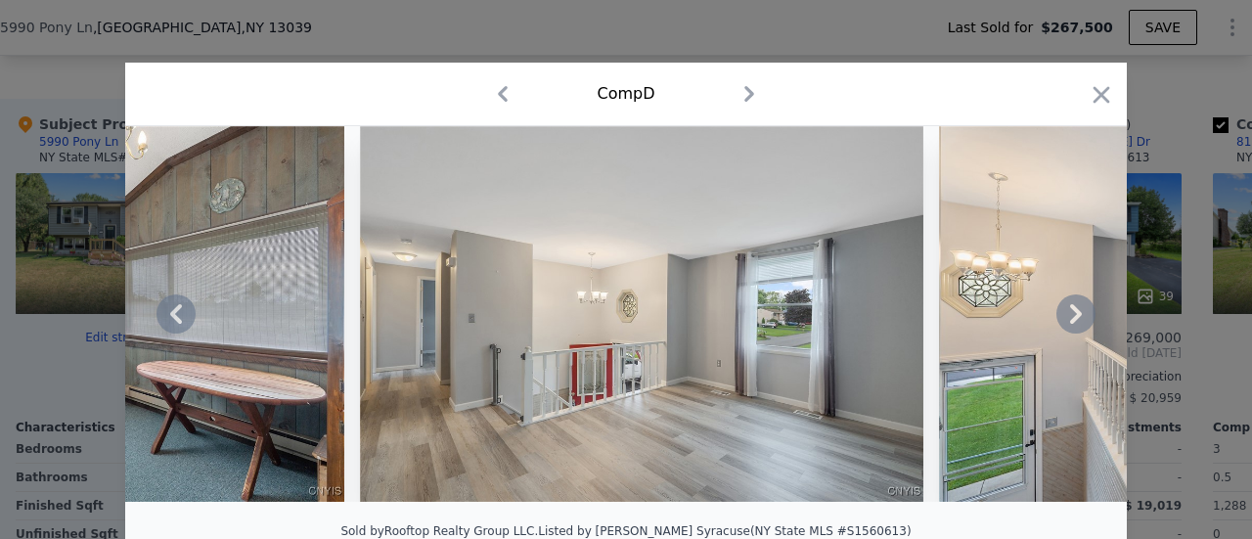
click at [1080, 316] on icon at bounding box center [1075, 313] width 39 height 39
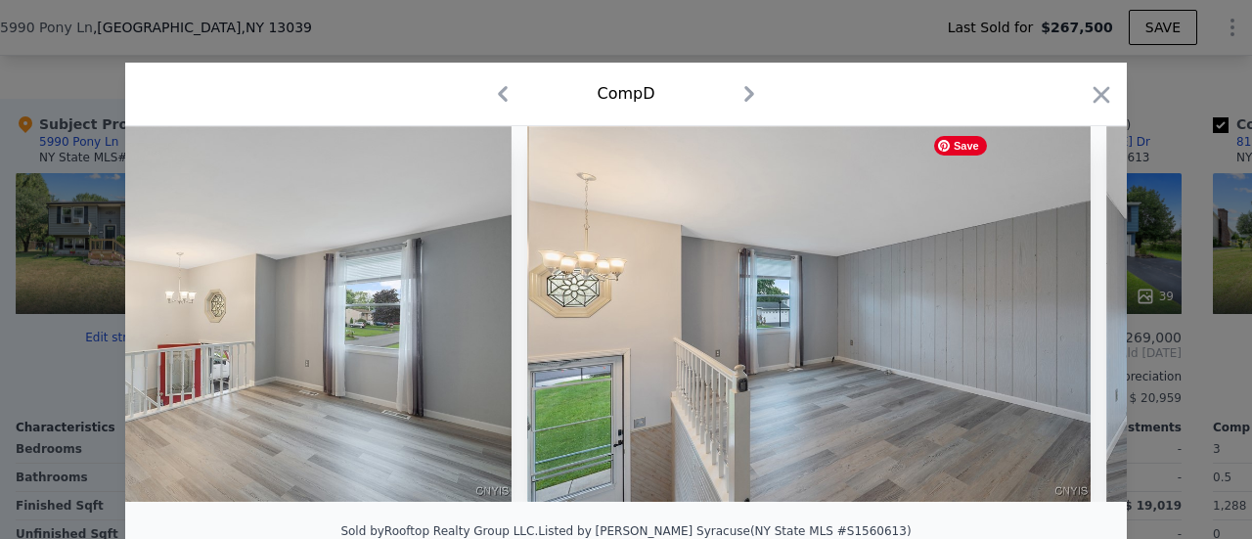
scroll to position [0, 8919]
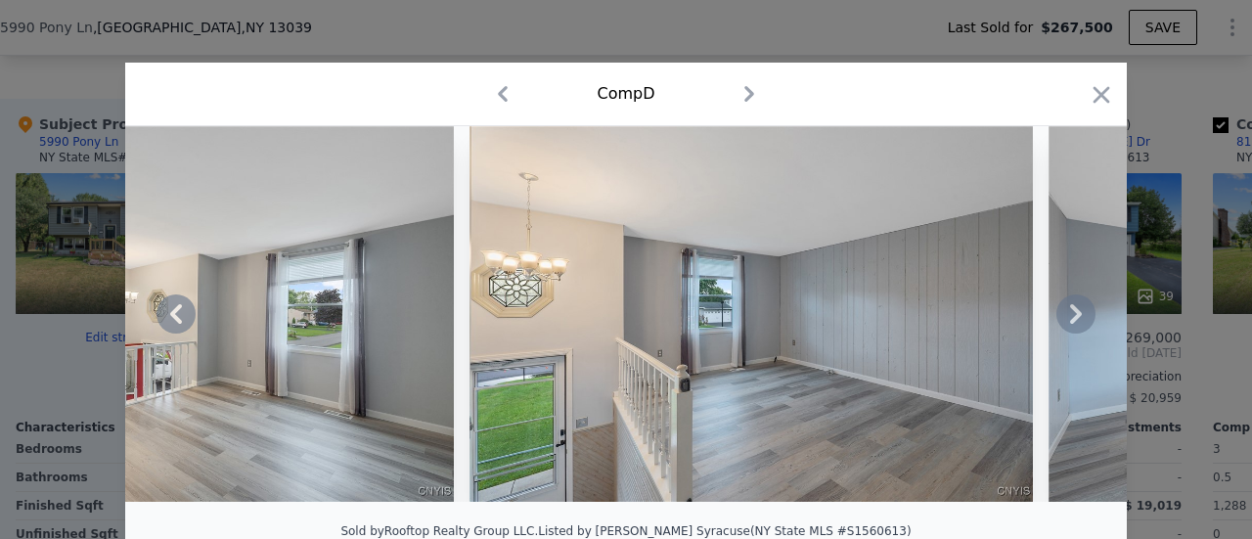
click at [1079, 324] on icon at bounding box center [1075, 313] width 39 height 39
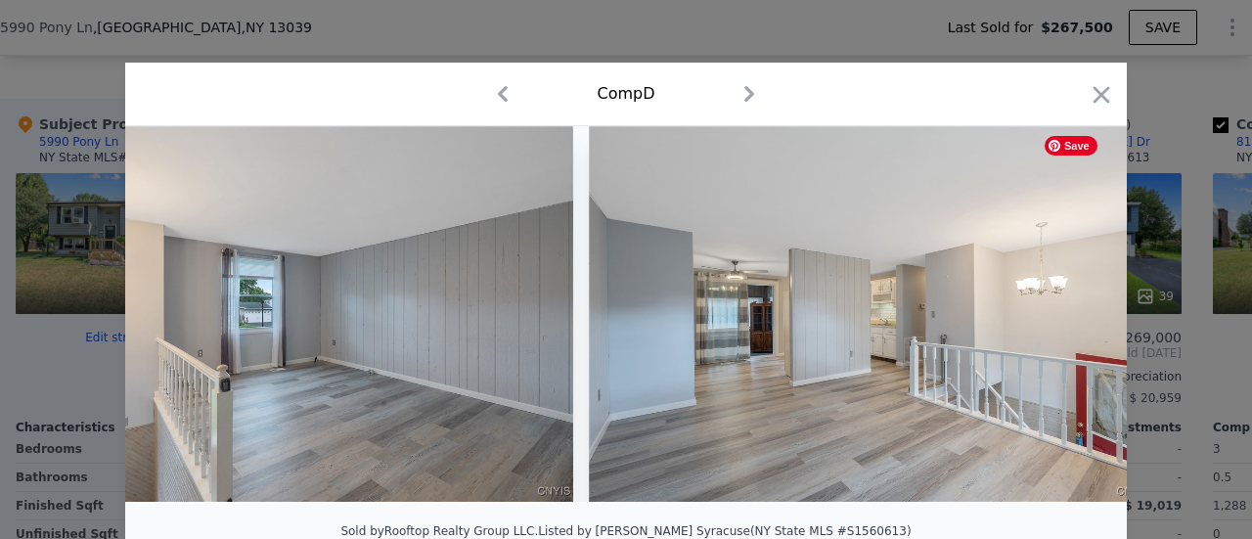
scroll to position [0, 9388]
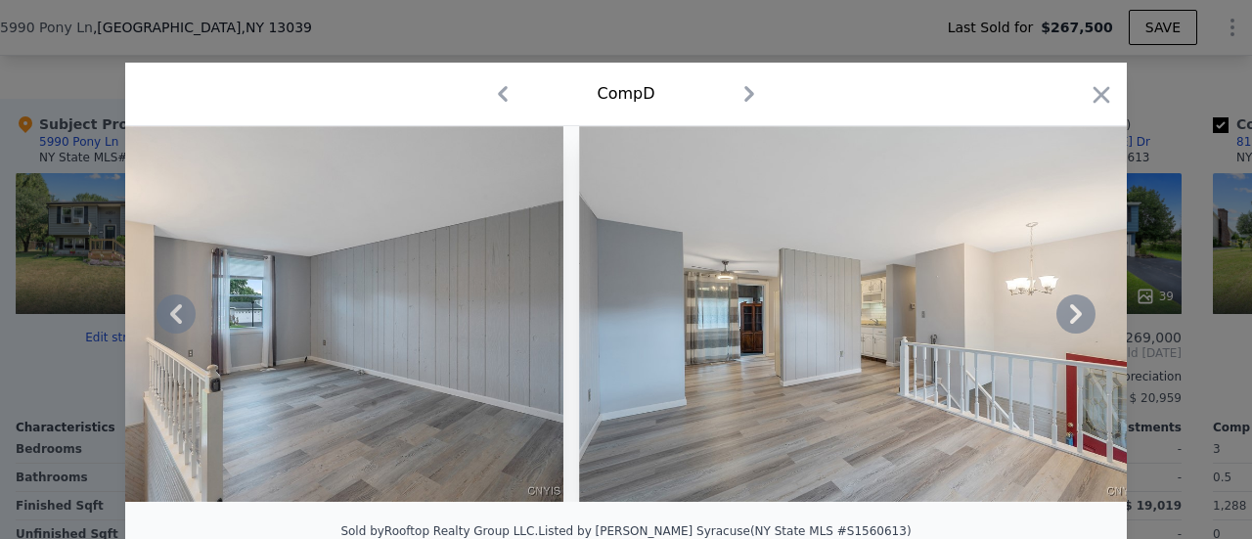
click at [1079, 324] on icon at bounding box center [1075, 313] width 39 height 39
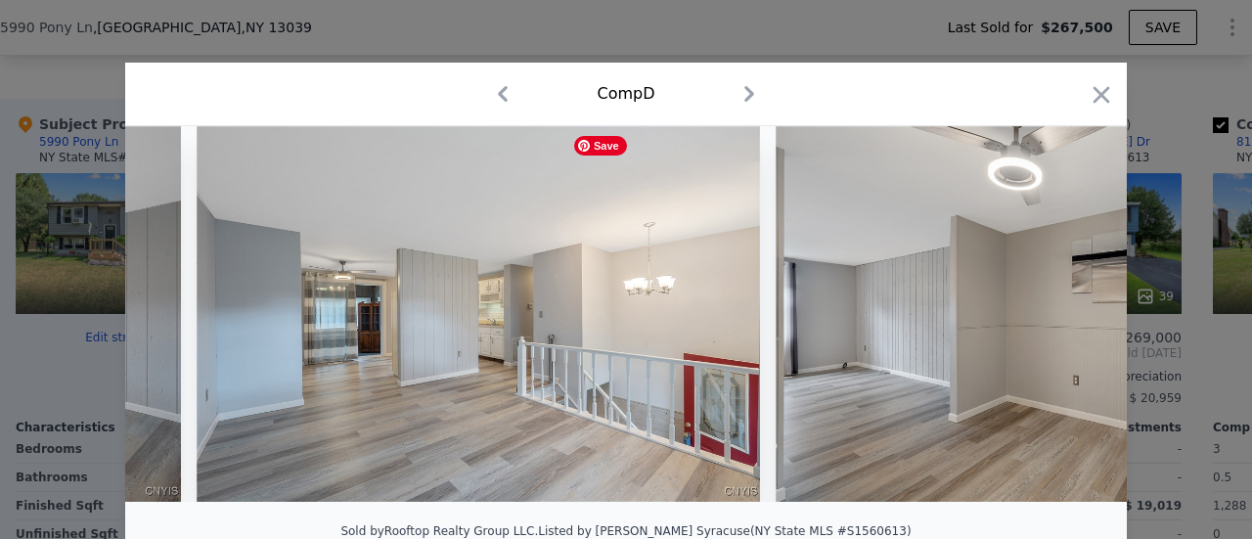
scroll to position [0, 9857]
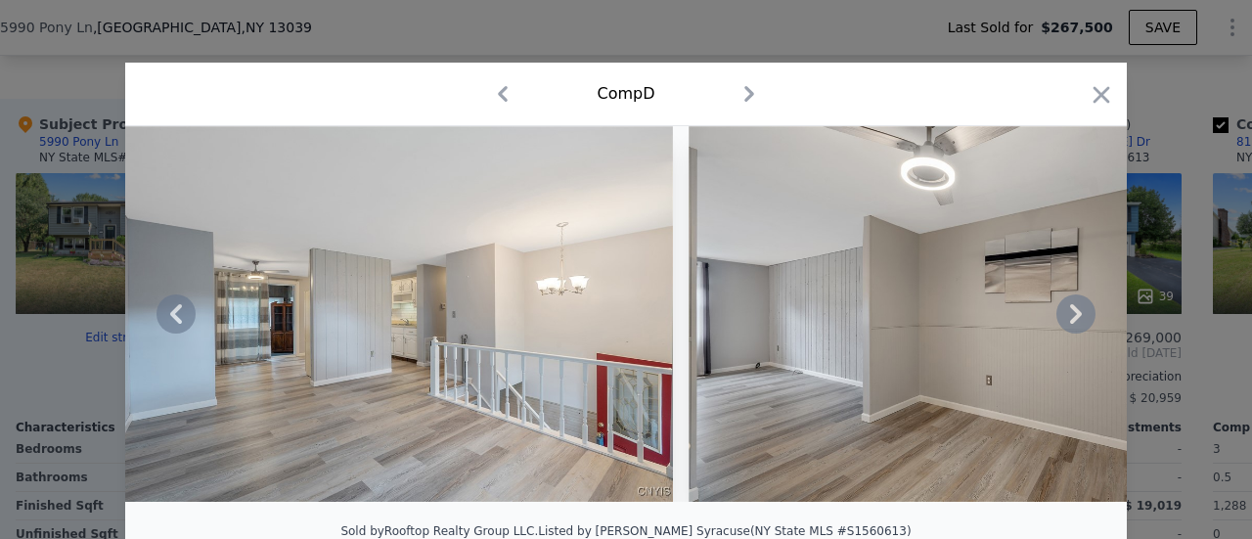
click at [1079, 324] on icon at bounding box center [1075, 313] width 39 height 39
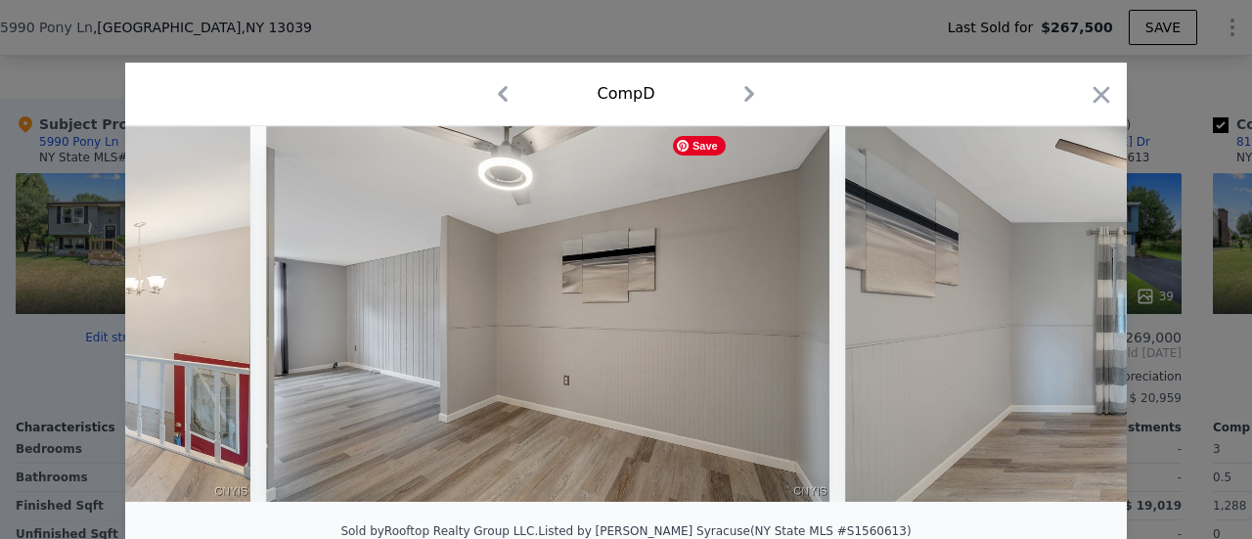
scroll to position [0, 10327]
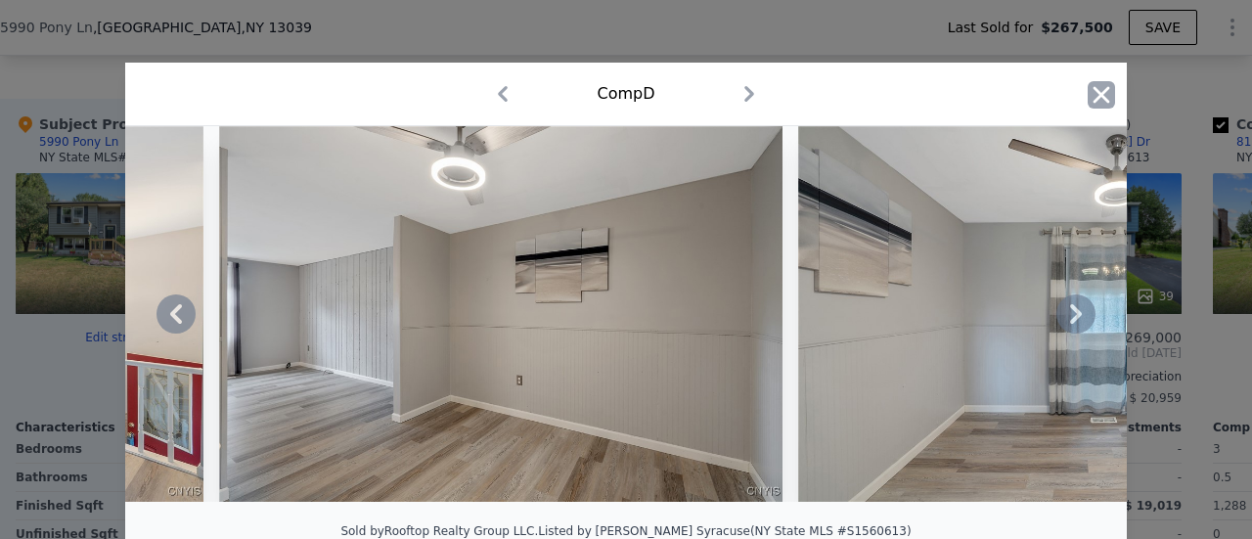
click at [1093, 89] on icon "button" at bounding box center [1101, 94] width 17 height 17
